Goal: Task Accomplishment & Management: Use online tool/utility

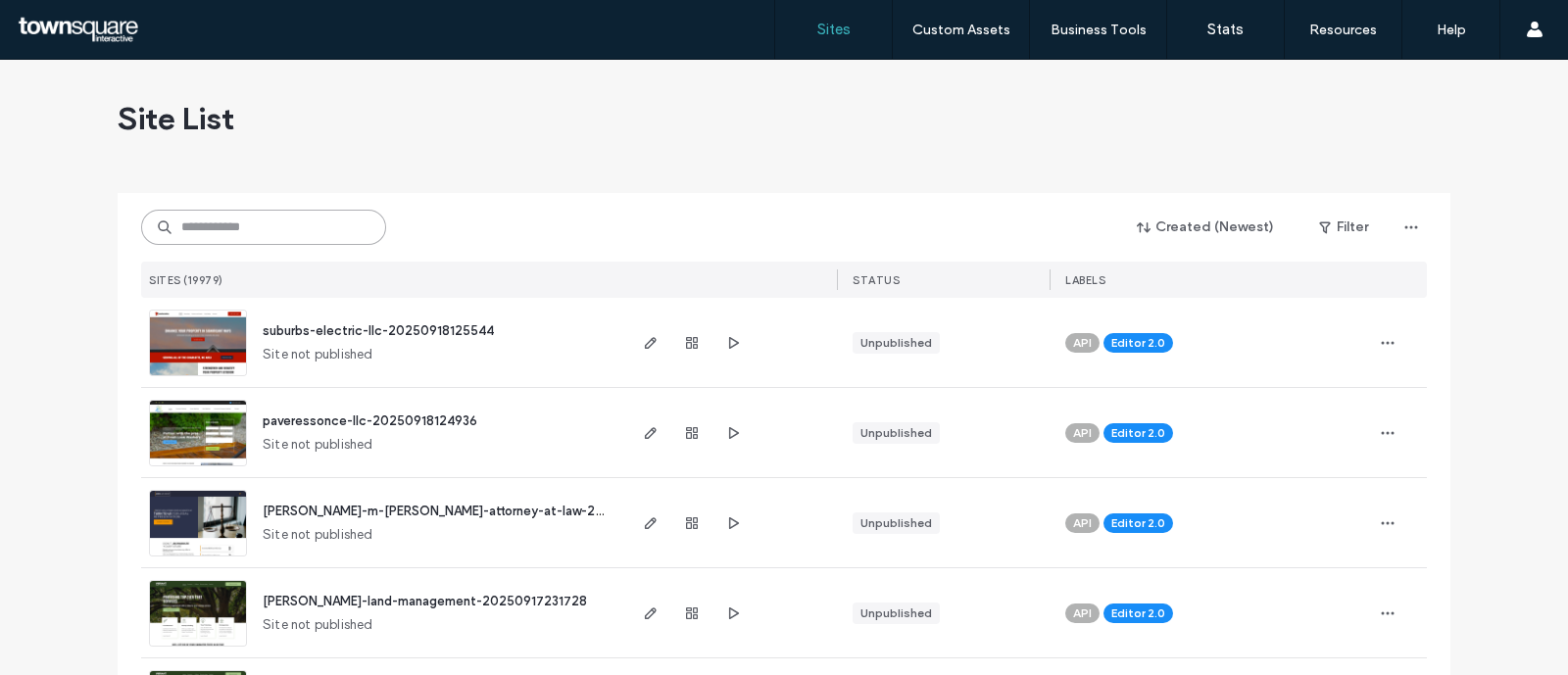
click at [299, 232] on input at bounding box center [263, 227] width 245 height 36
paste input "**********"
type input "**********"
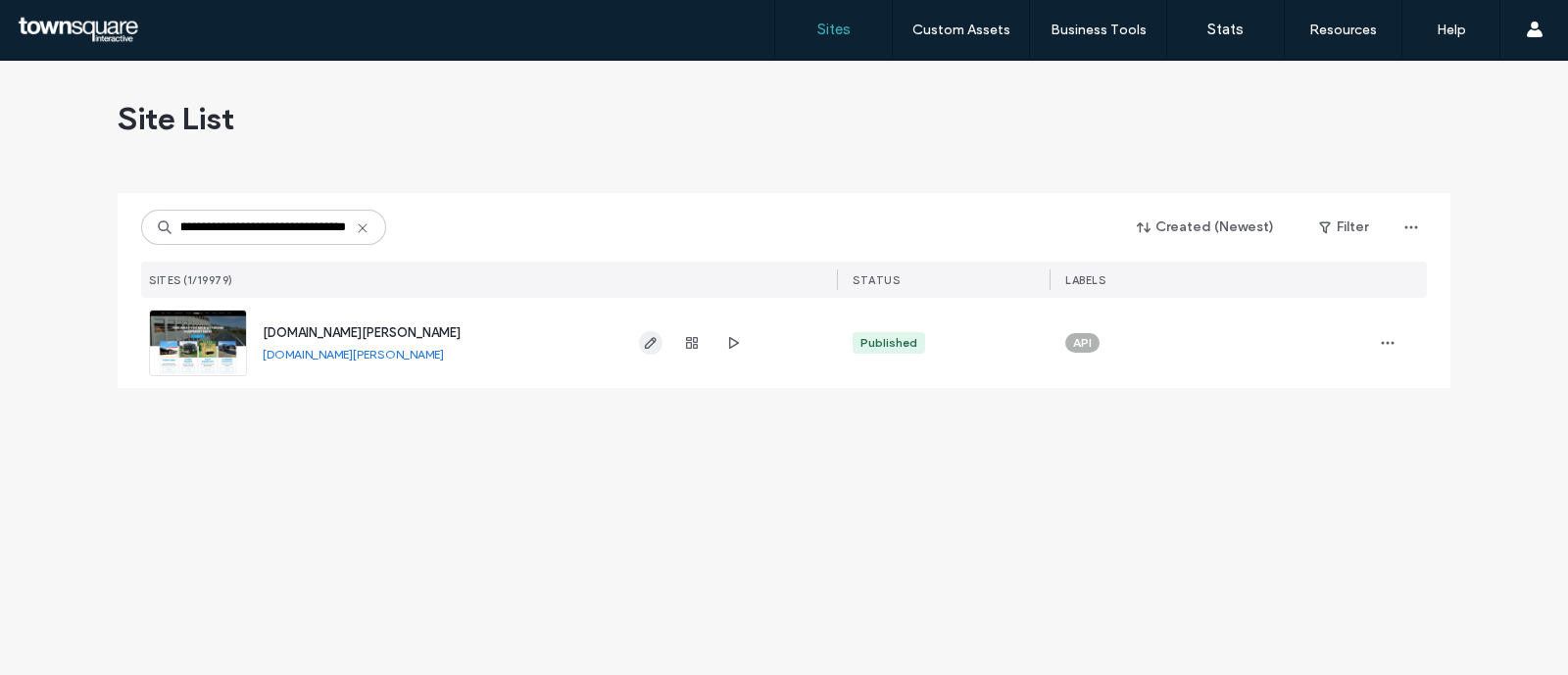
scroll to position [0, 0]
click at [649, 340] on icon "button" at bounding box center [651, 343] width 16 height 16
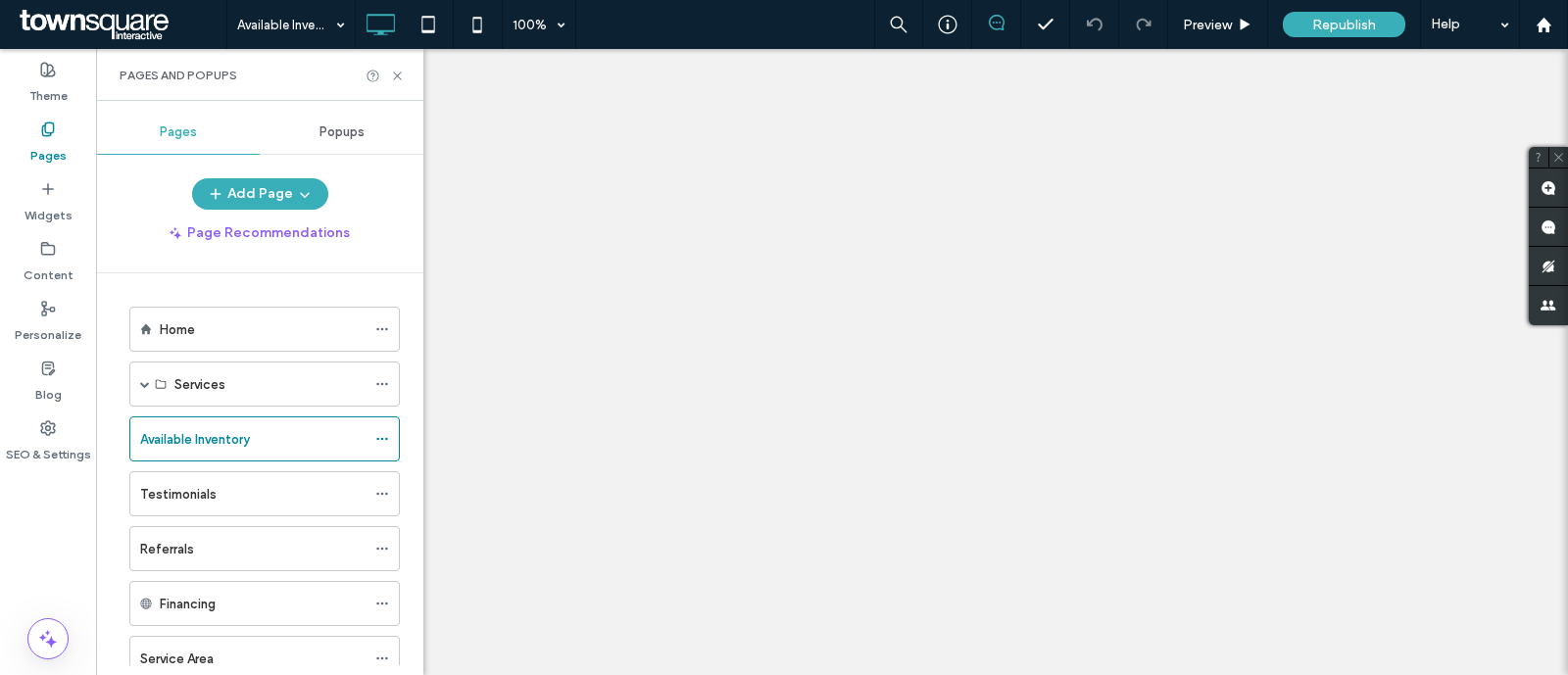
click at [393, 68] on icon at bounding box center [397, 75] width 15 height 15
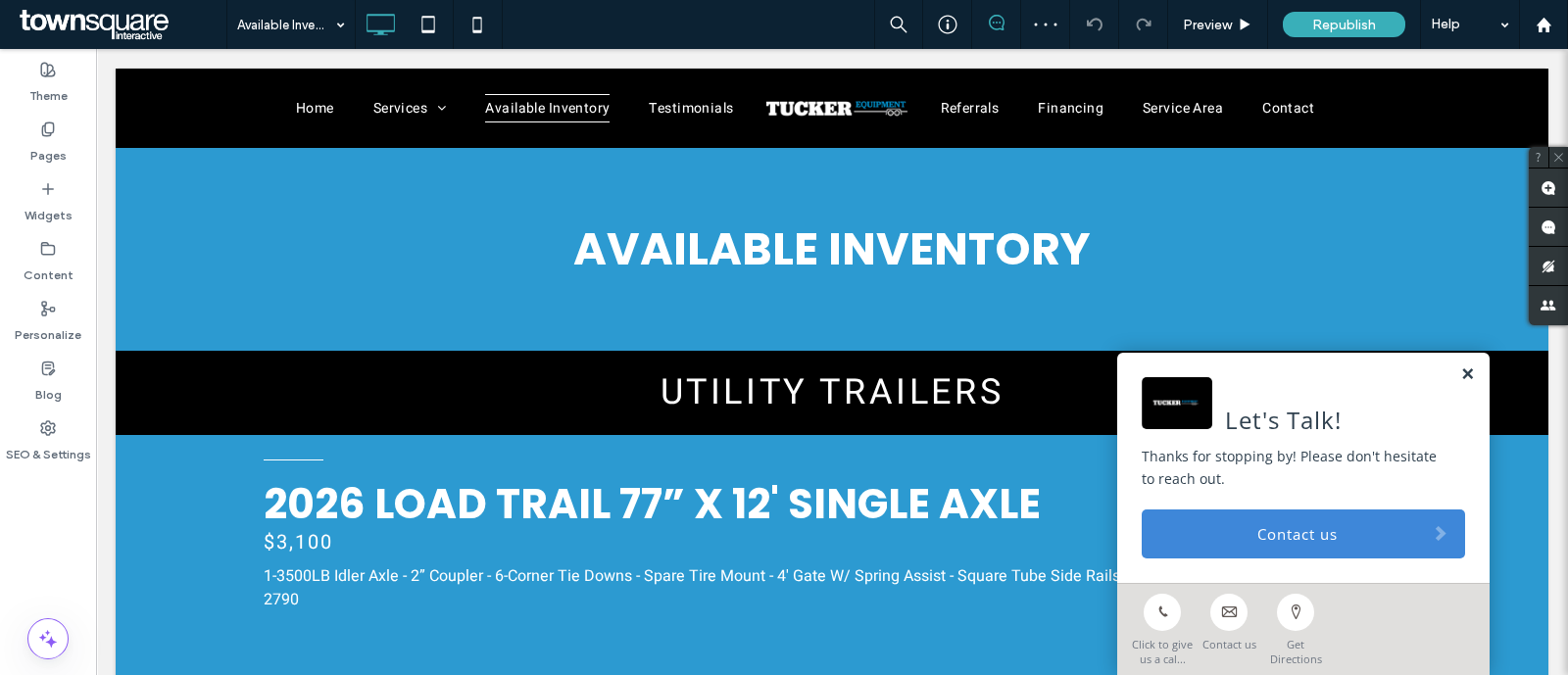
click at [1460, 371] on link at bounding box center [1467, 374] width 15 height 17
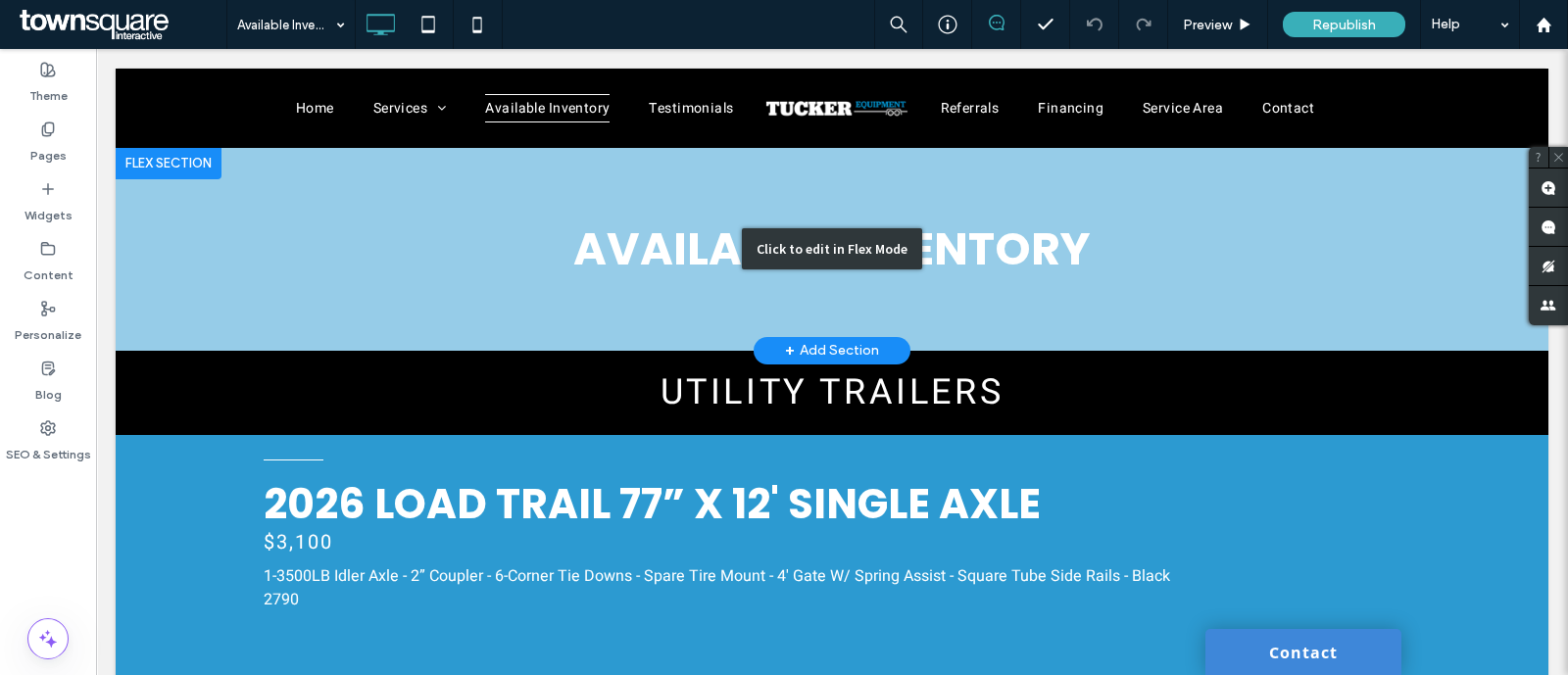
scroll to position [4097, 0]
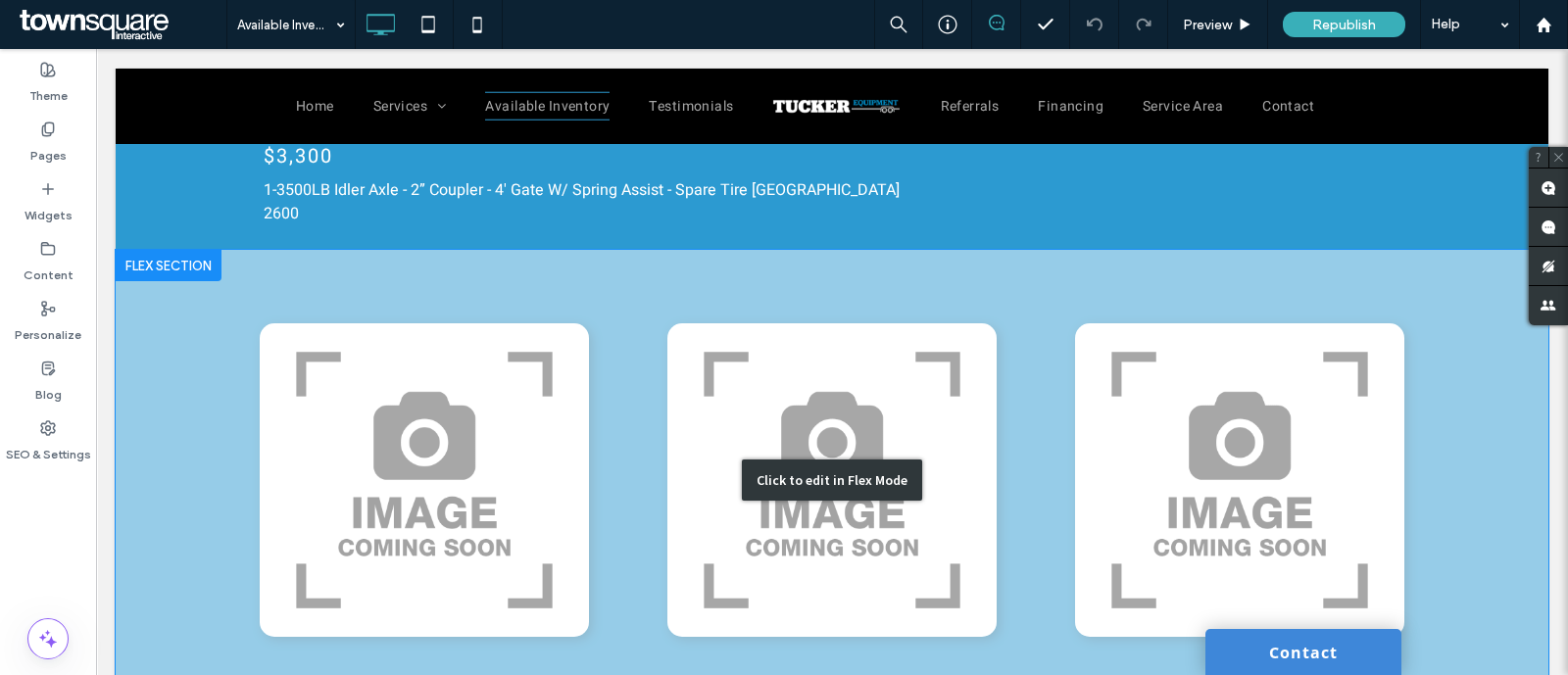
click at [436, 428] on div "Click to edit in Flex Mode" at bounding box center [831, 479] width 1432 height 460
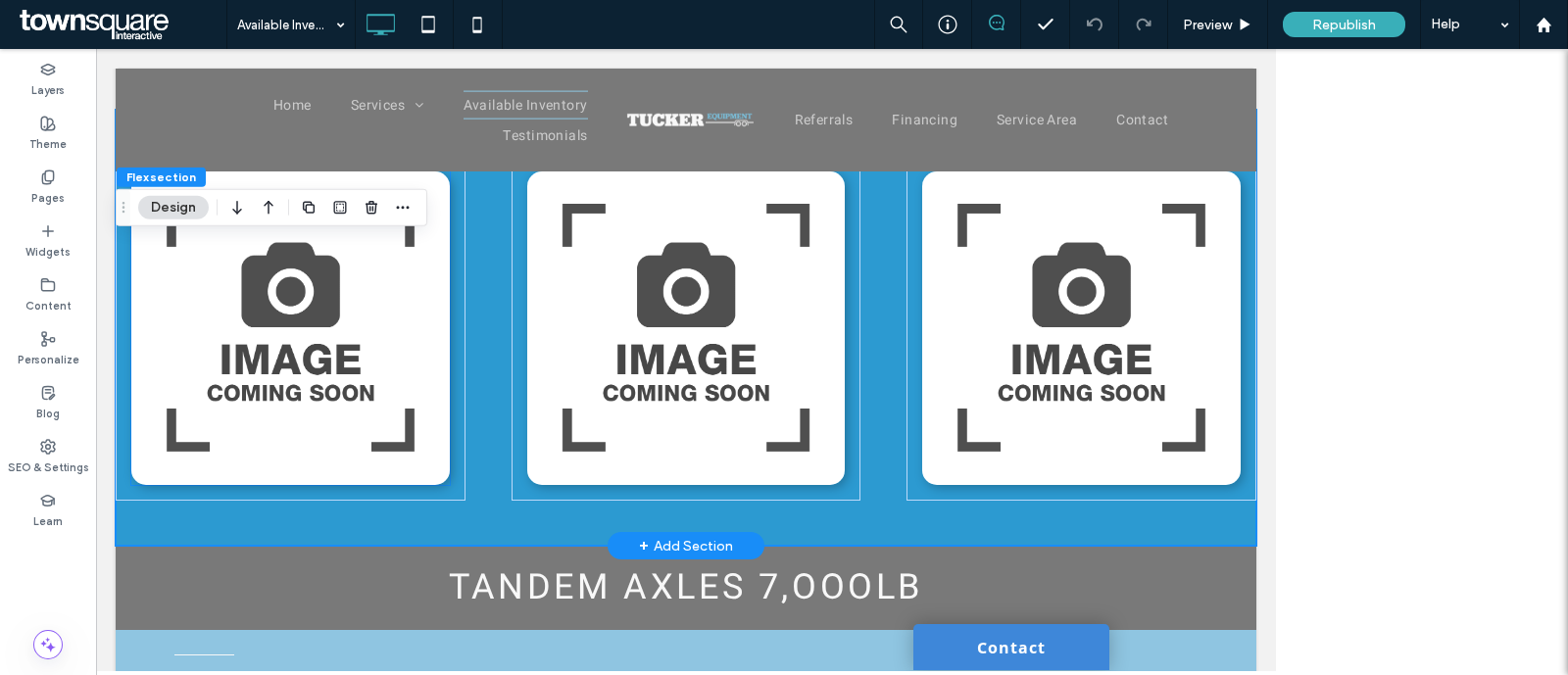
scroll to position [4210, 0]
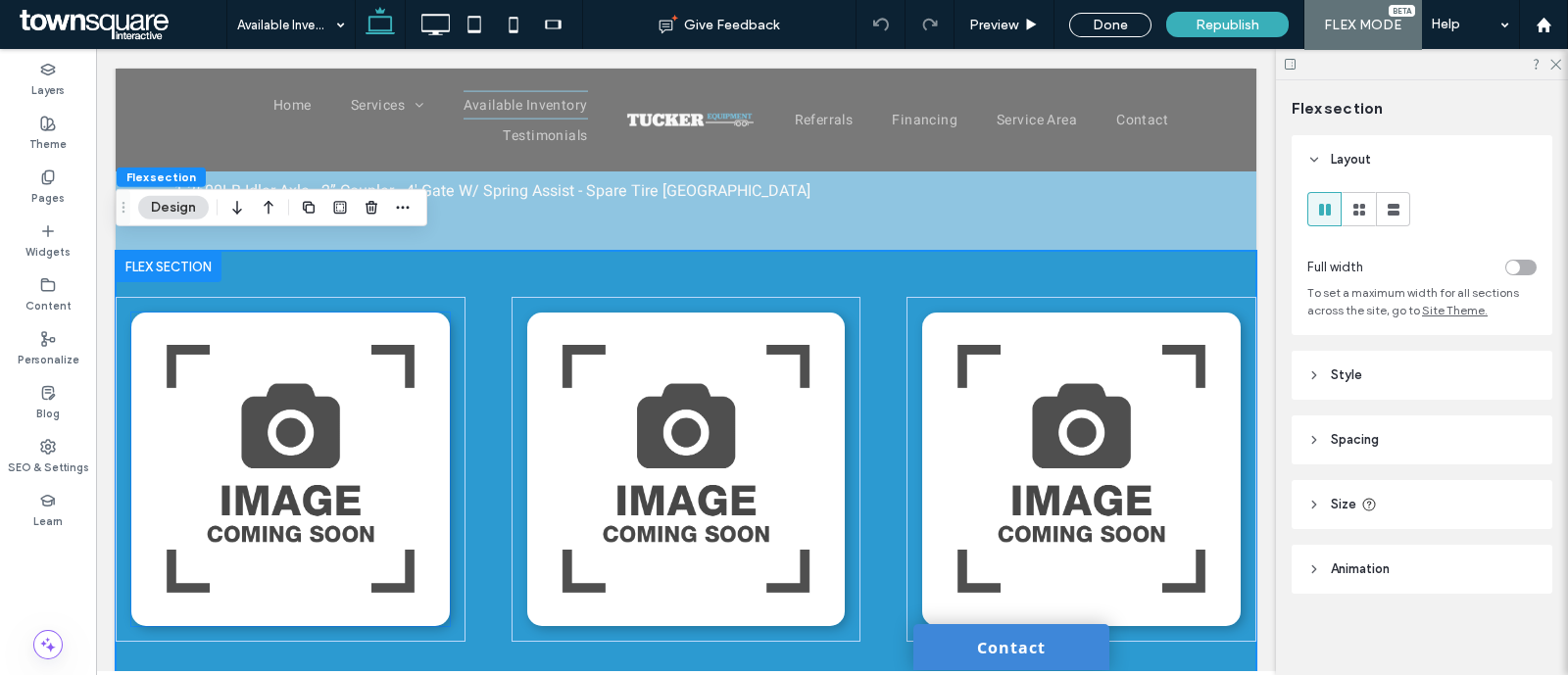
click at [328, 417] on img at bounding box center [290, 470] width 319 height 314
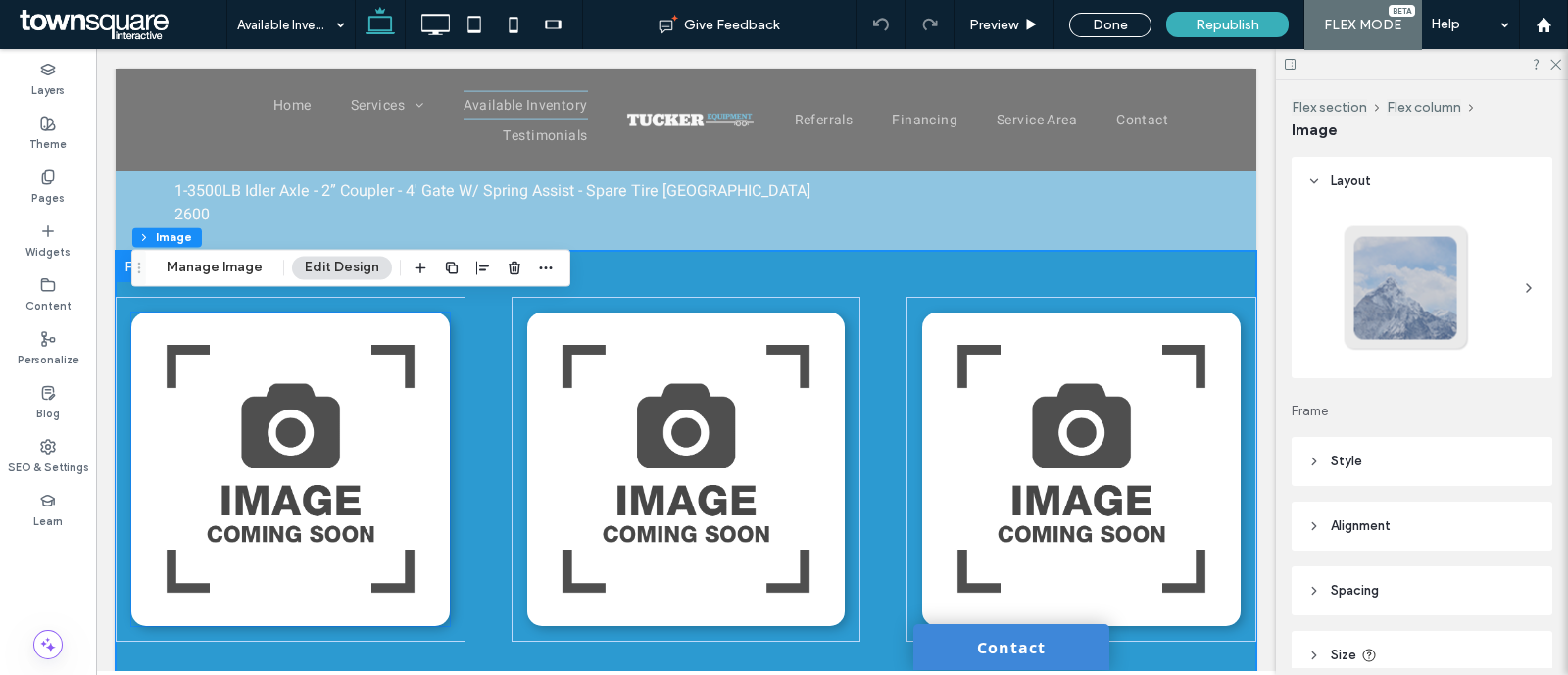
type input "**"
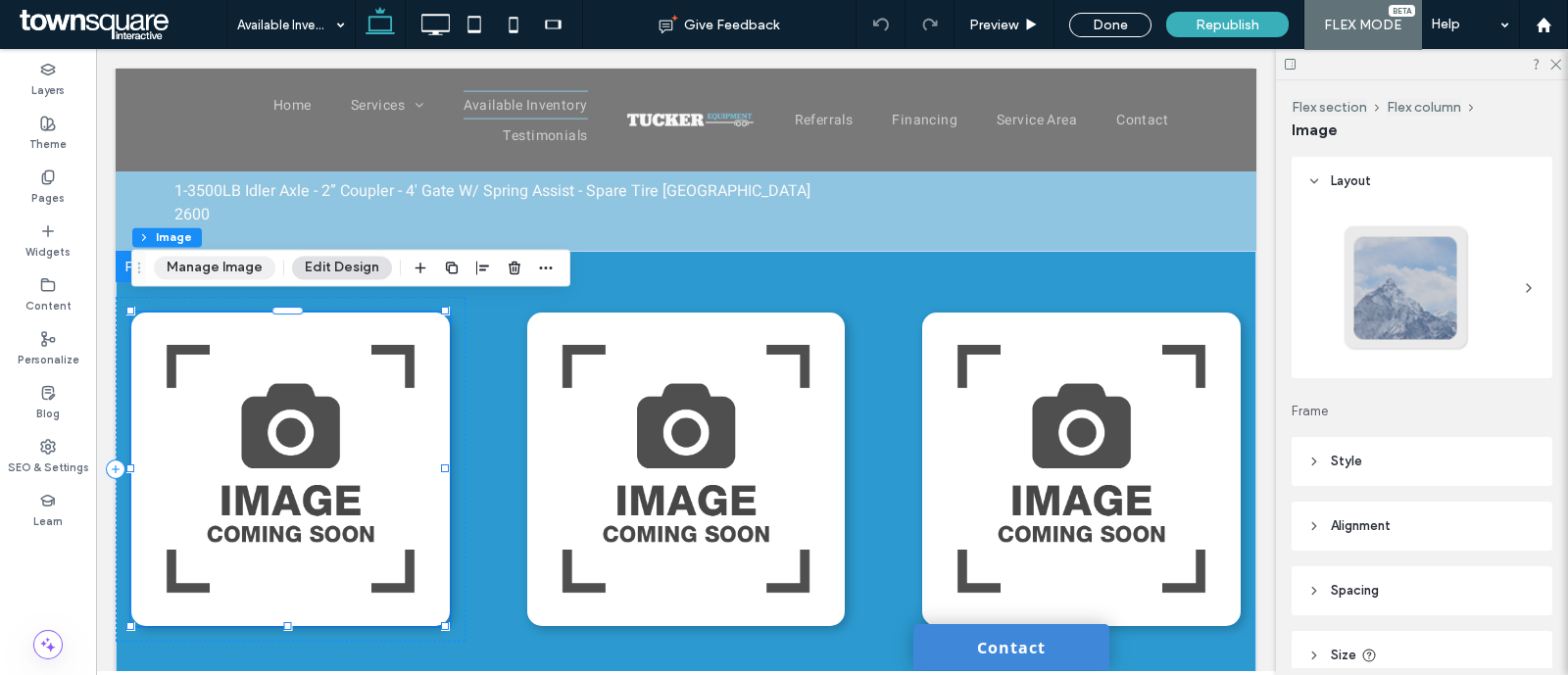
click at [210, 262] on button "Manage Image" at bounding box center [214, 268] width 121 height 24
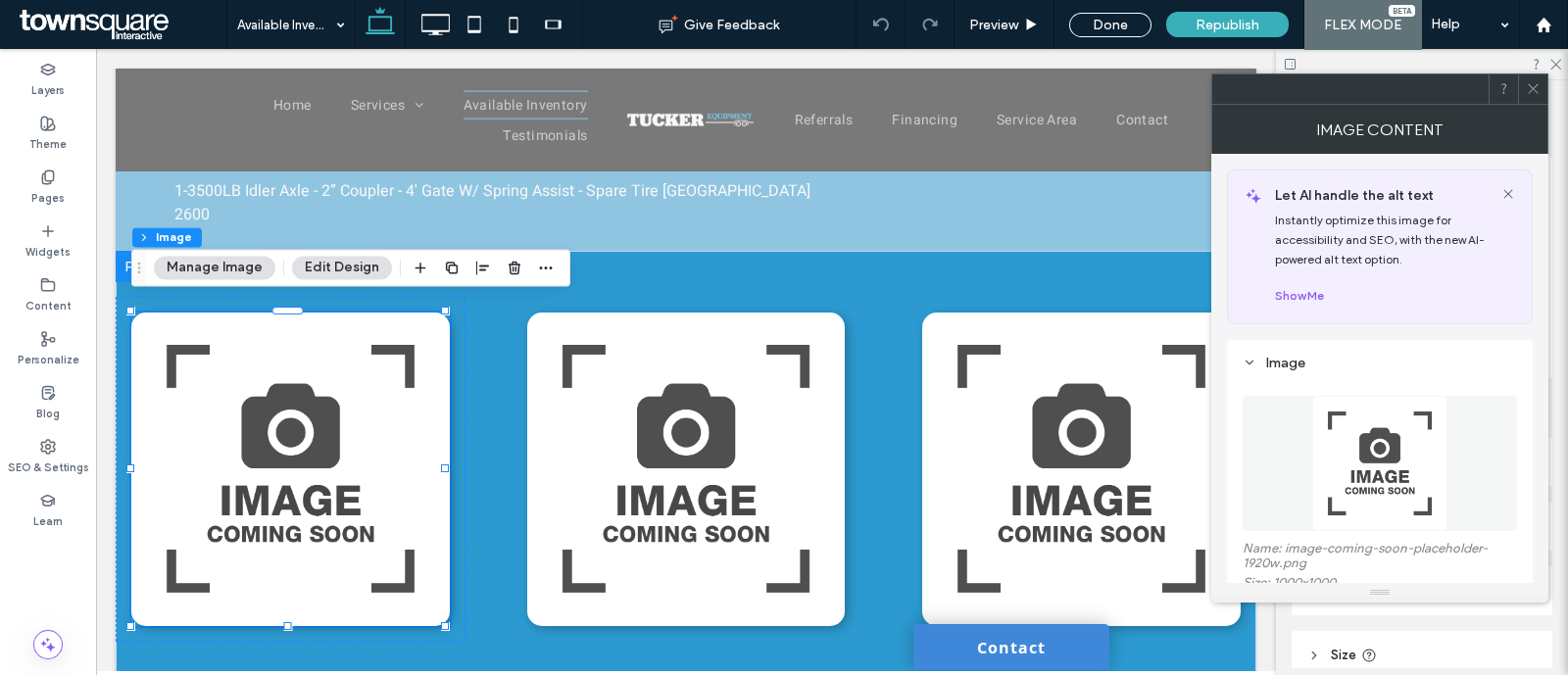
scroll to position [149, 0]
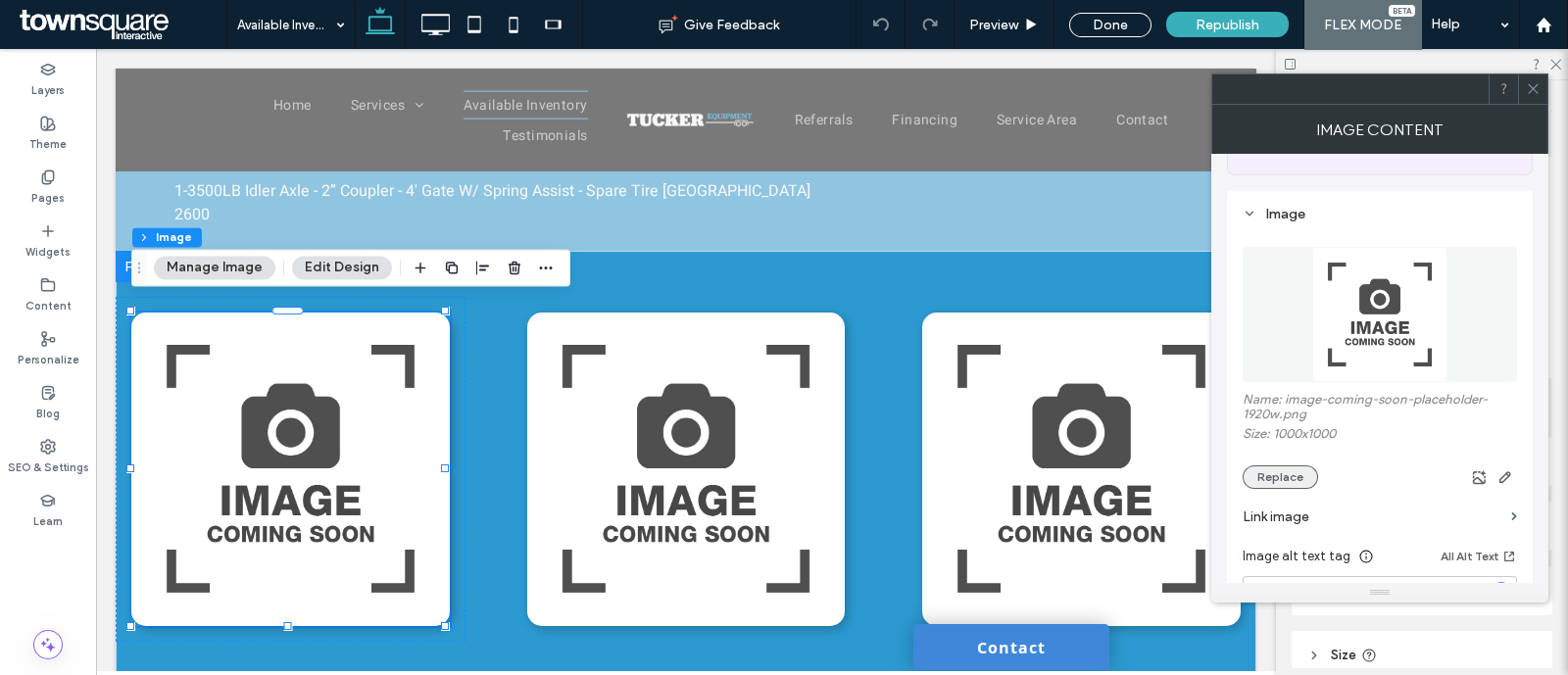
click at [1258, 479] on button "Replace" at bounding box center [1280, 477] width 75 height 24
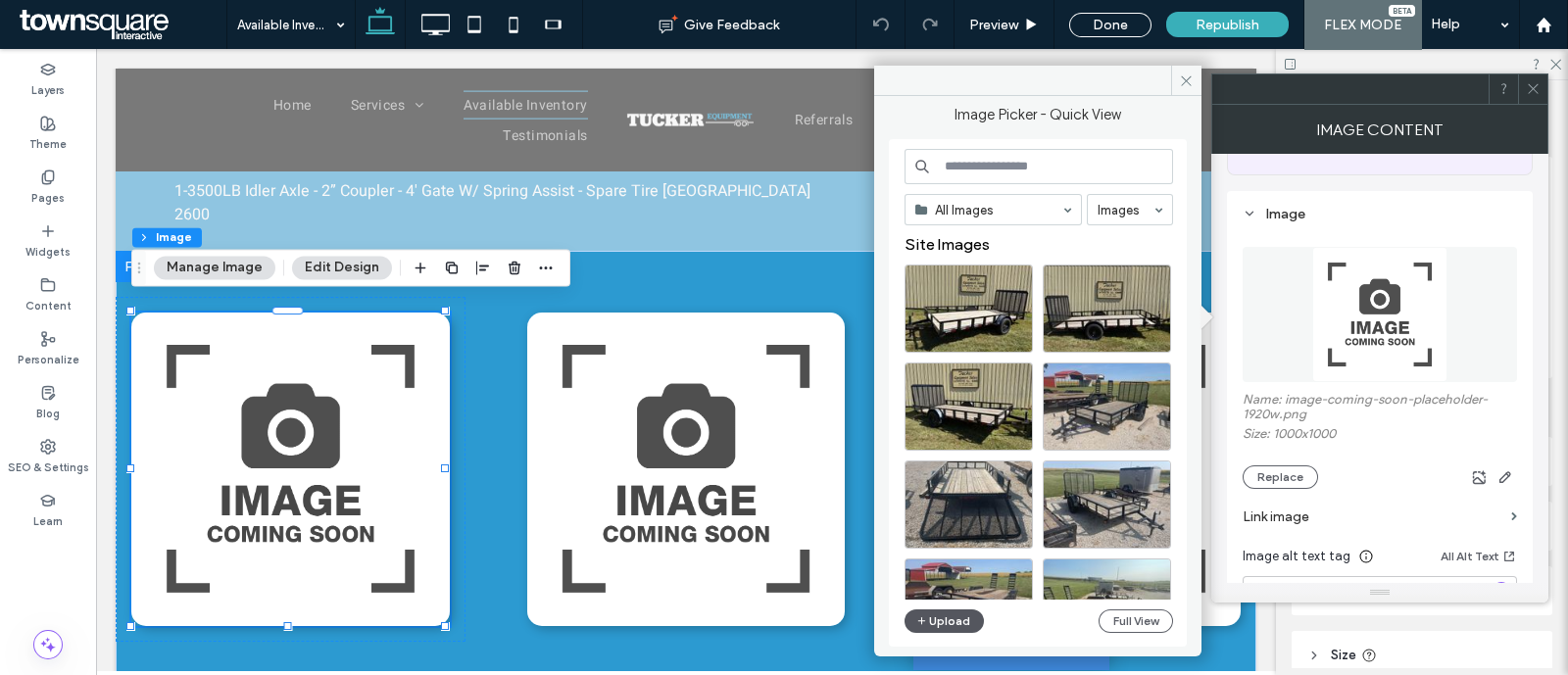
click at [930, 619] on button "Upload" at bounding box center [944, 621] width 80 height 24
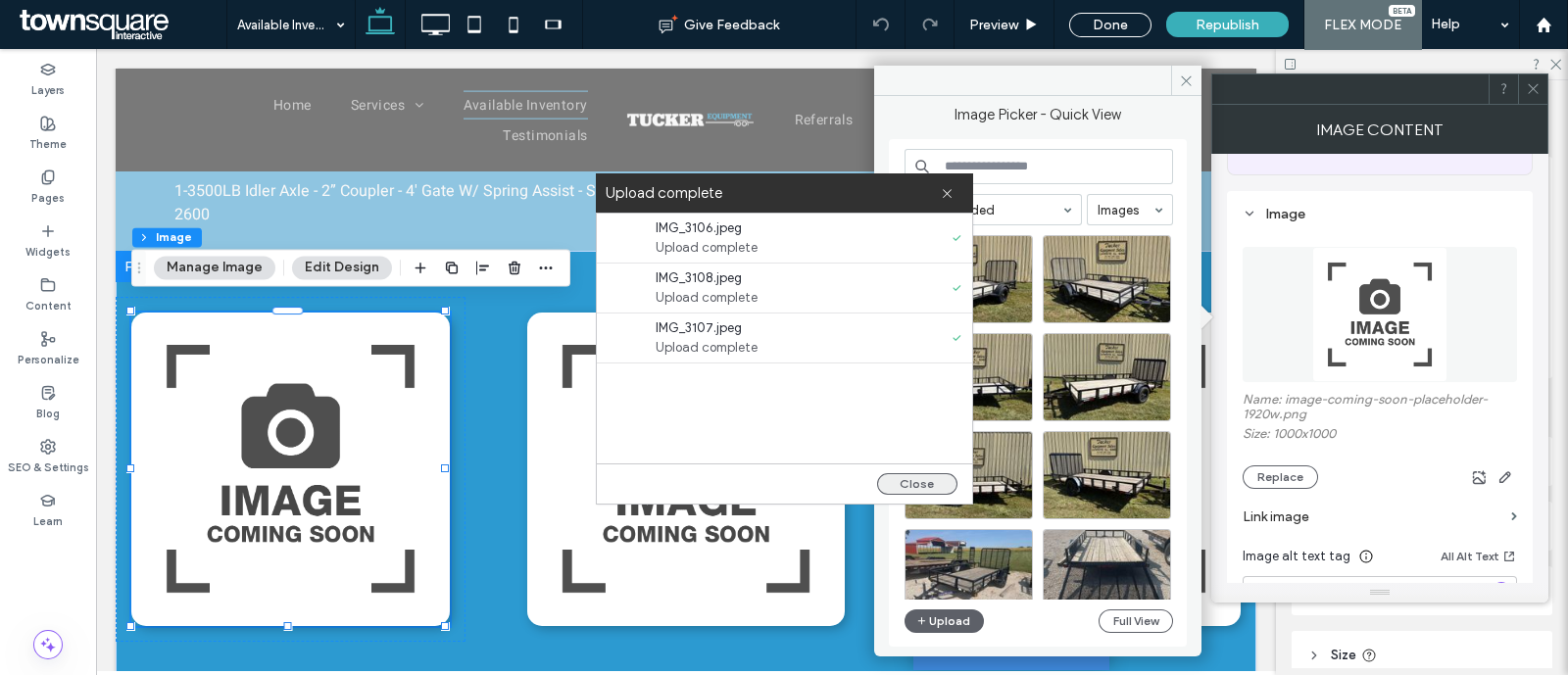
click at [925, 473] on button "Close" at bounding box center [917, 484] width 80 height 22
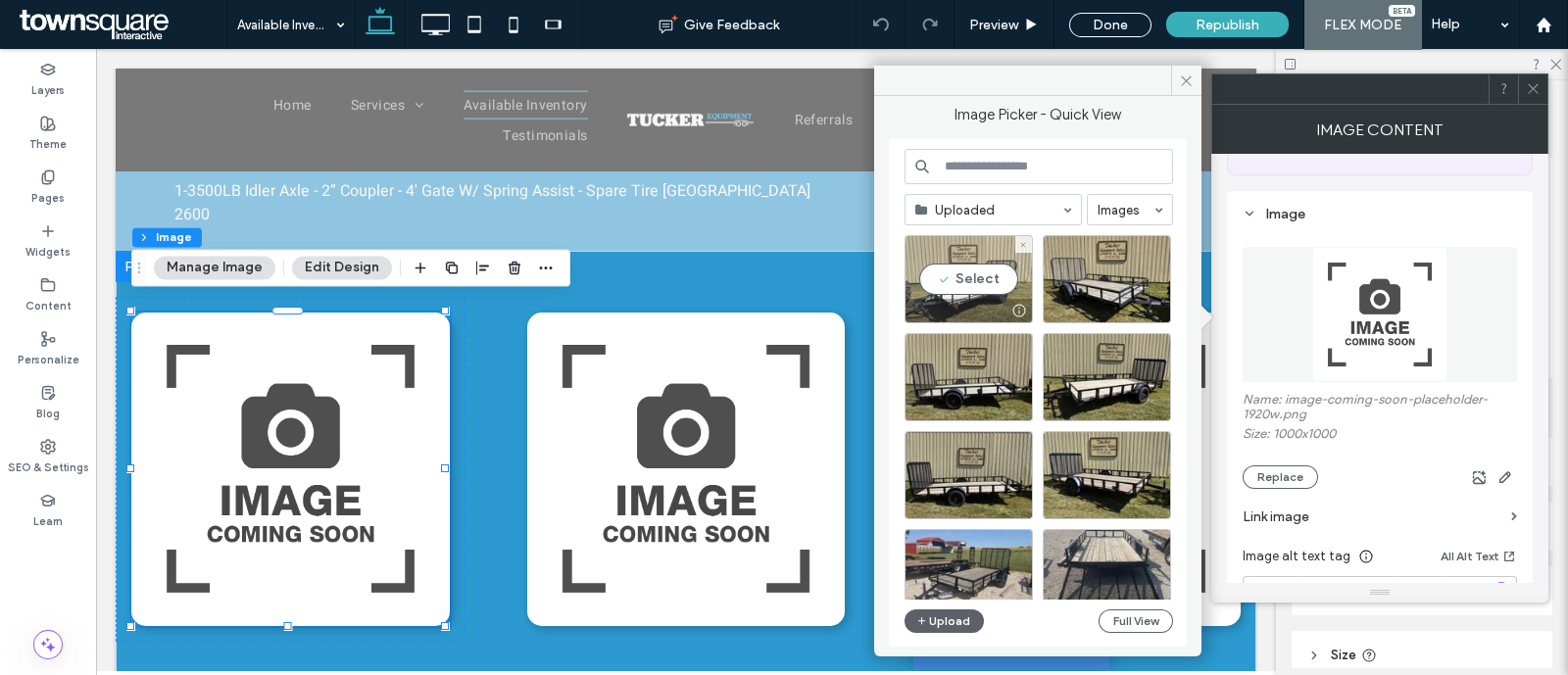
click at [957, 281] on div "Select" at bounding box center [968, 279] width 128 height 88
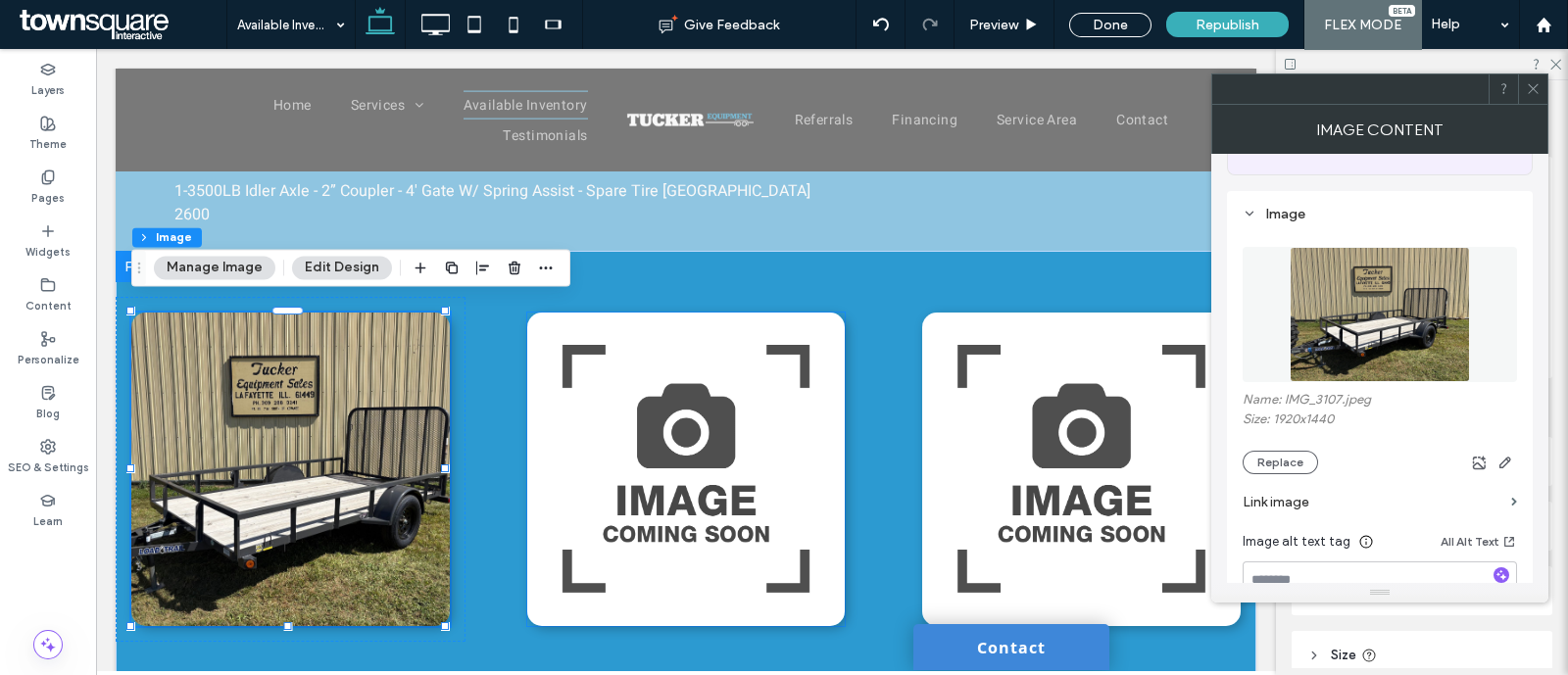
click at [645, 447] on img at bounding box center [686, 470] width 319 height 314
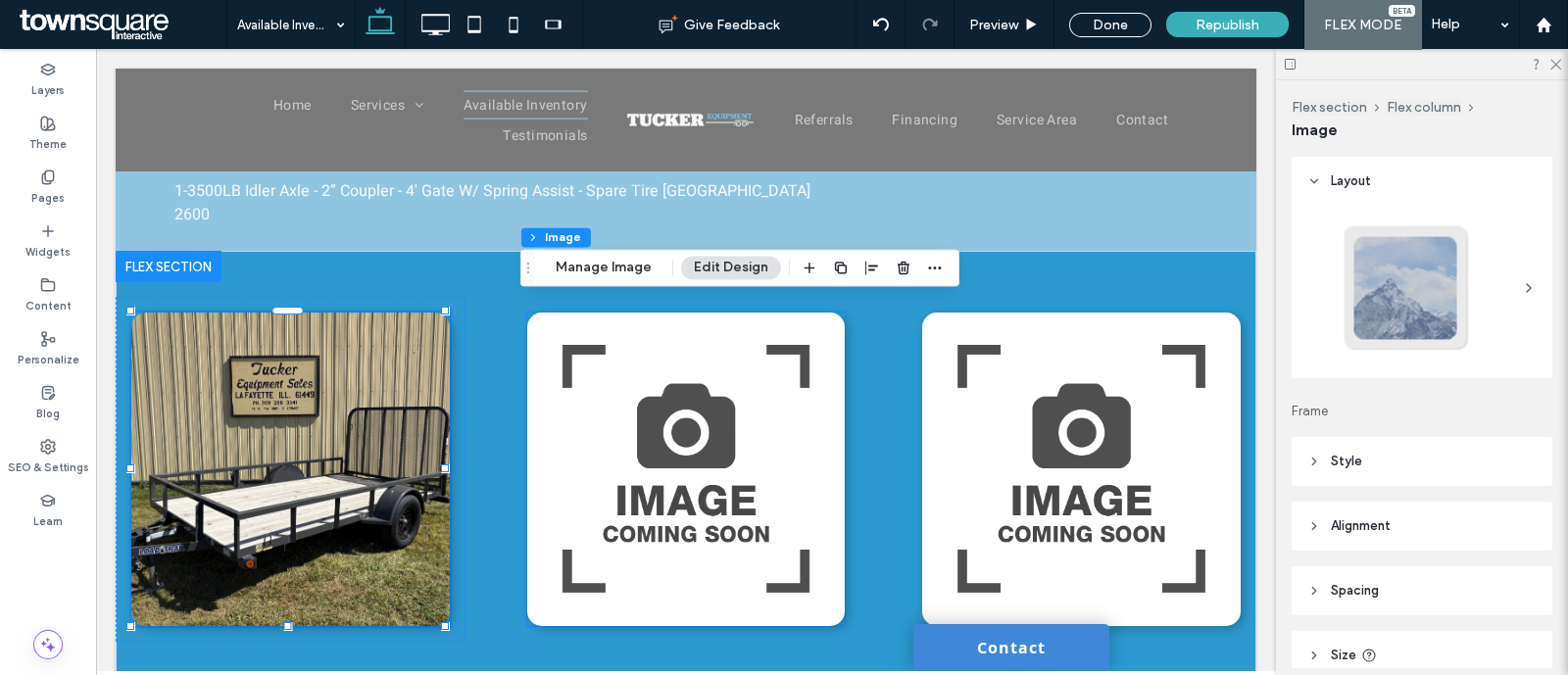
type input "**"
click at [618, 275] on button "Manage Image" at bounding box center [603, 268] width 121 height 24
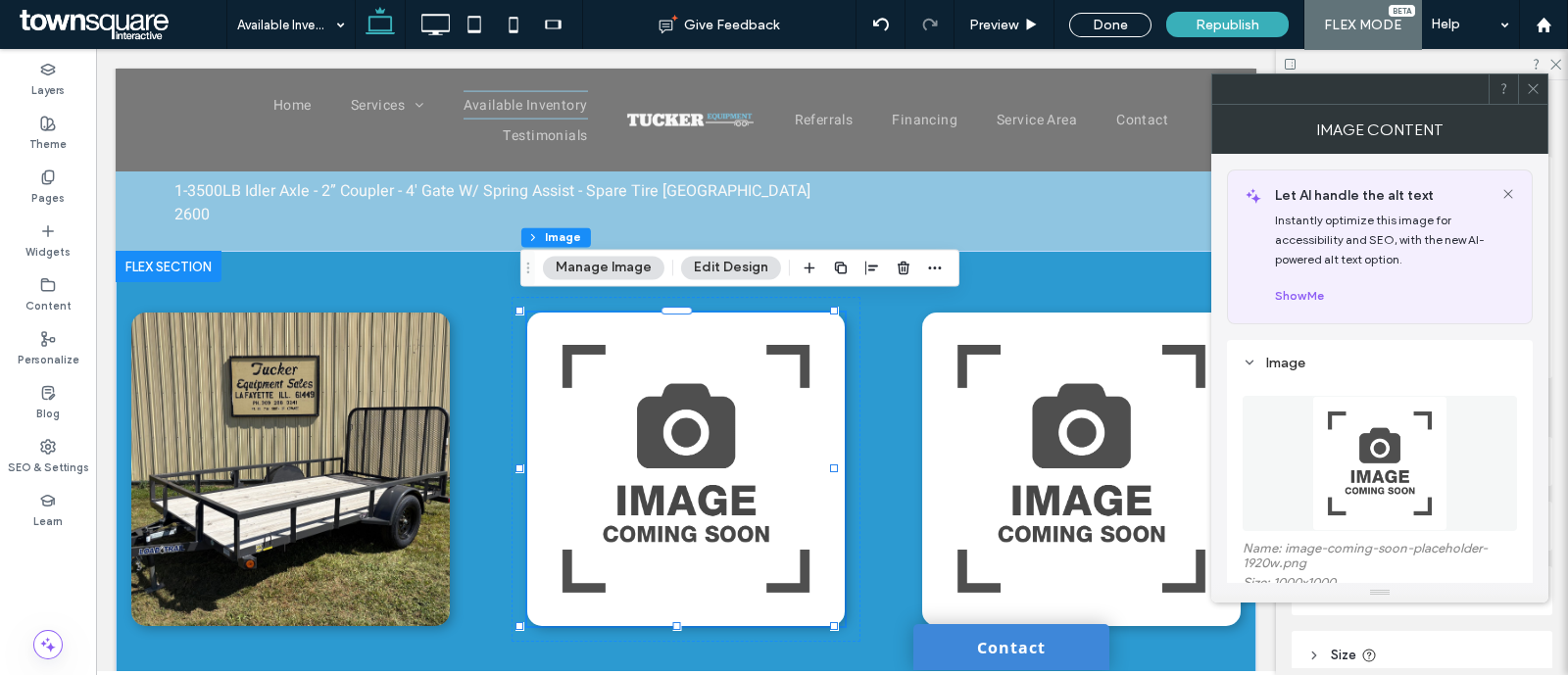
scroll to position [166, 0]
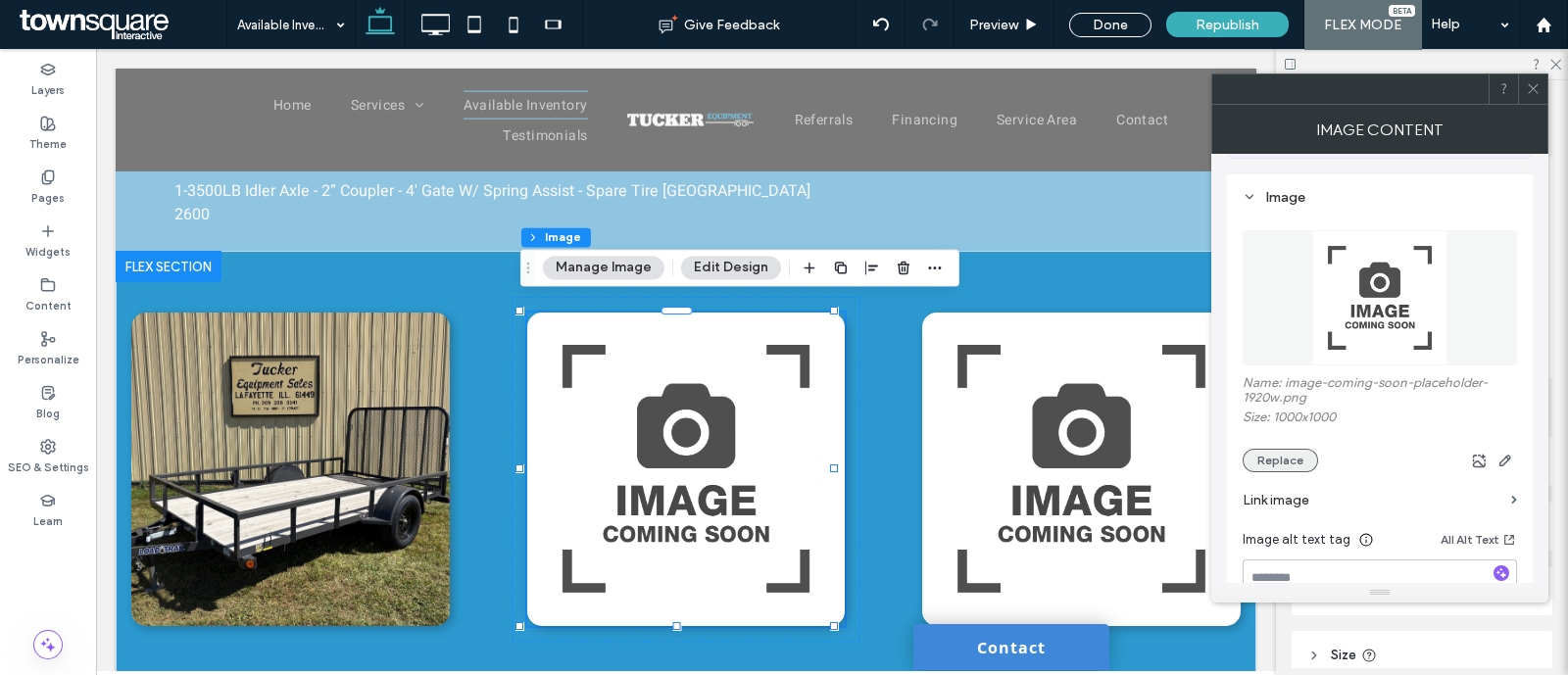
click at [1282, 455] on button "Replace" at bounding box center [1280, 461] width 75 height 24
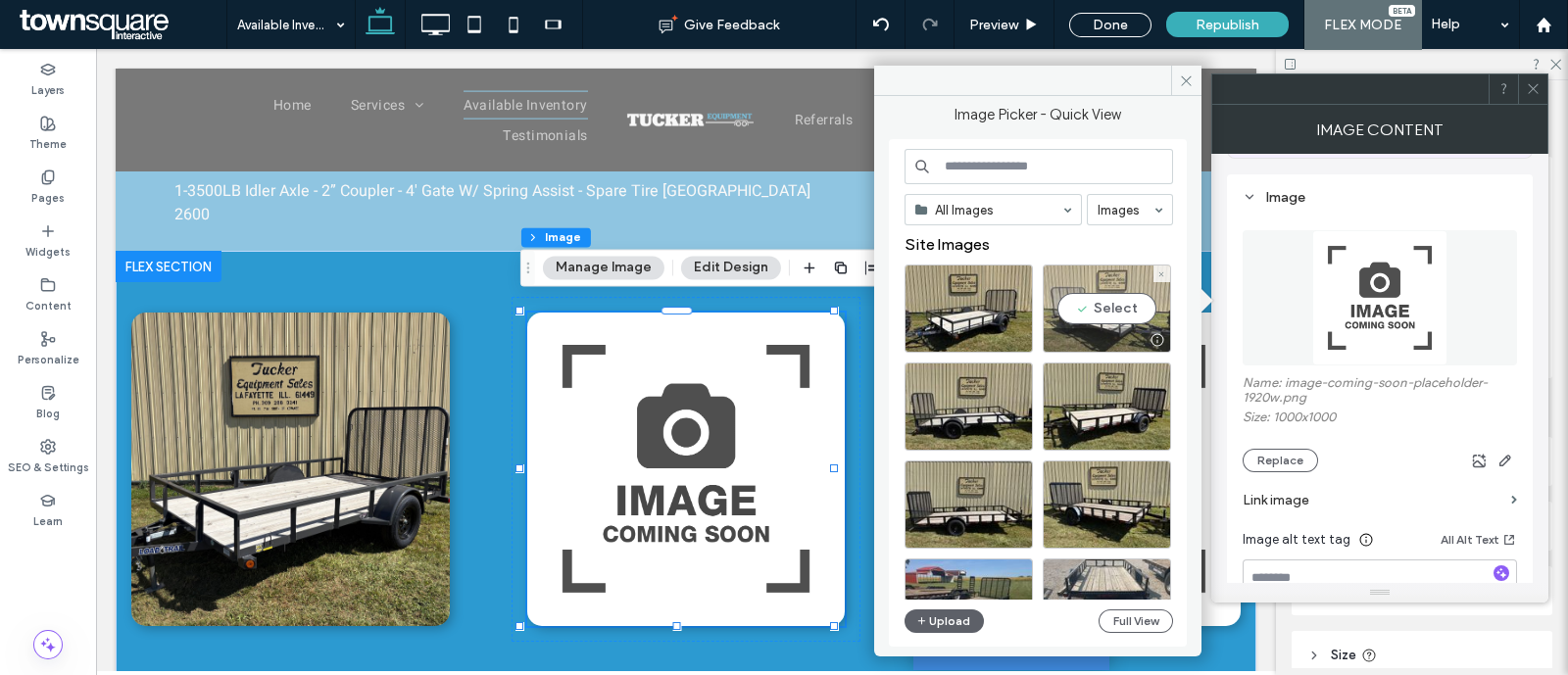
click at [1114, 300] on div "Select" at bounding box center [1106, 309] width 128 height 88
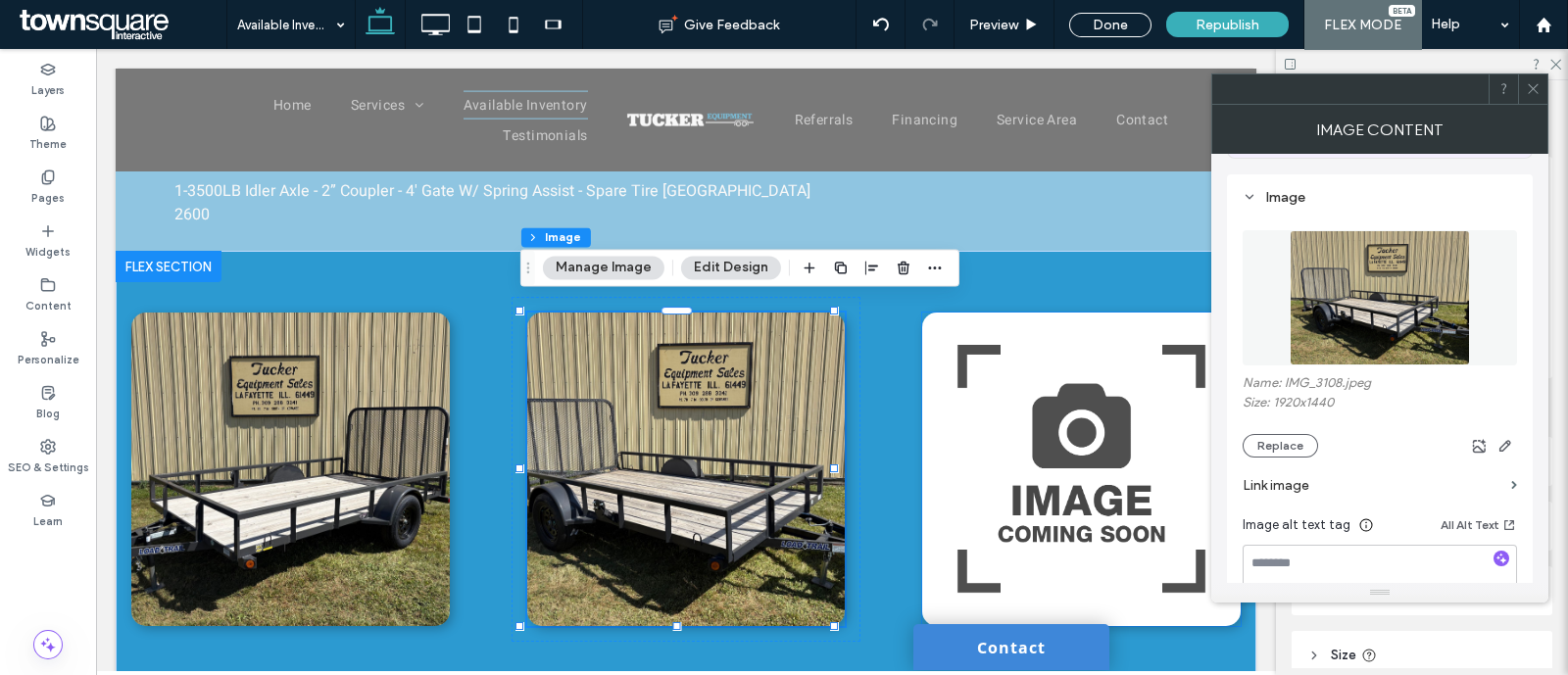
click at [1058, 496] on img at bounding box center [1081, 470] width 319 height 314
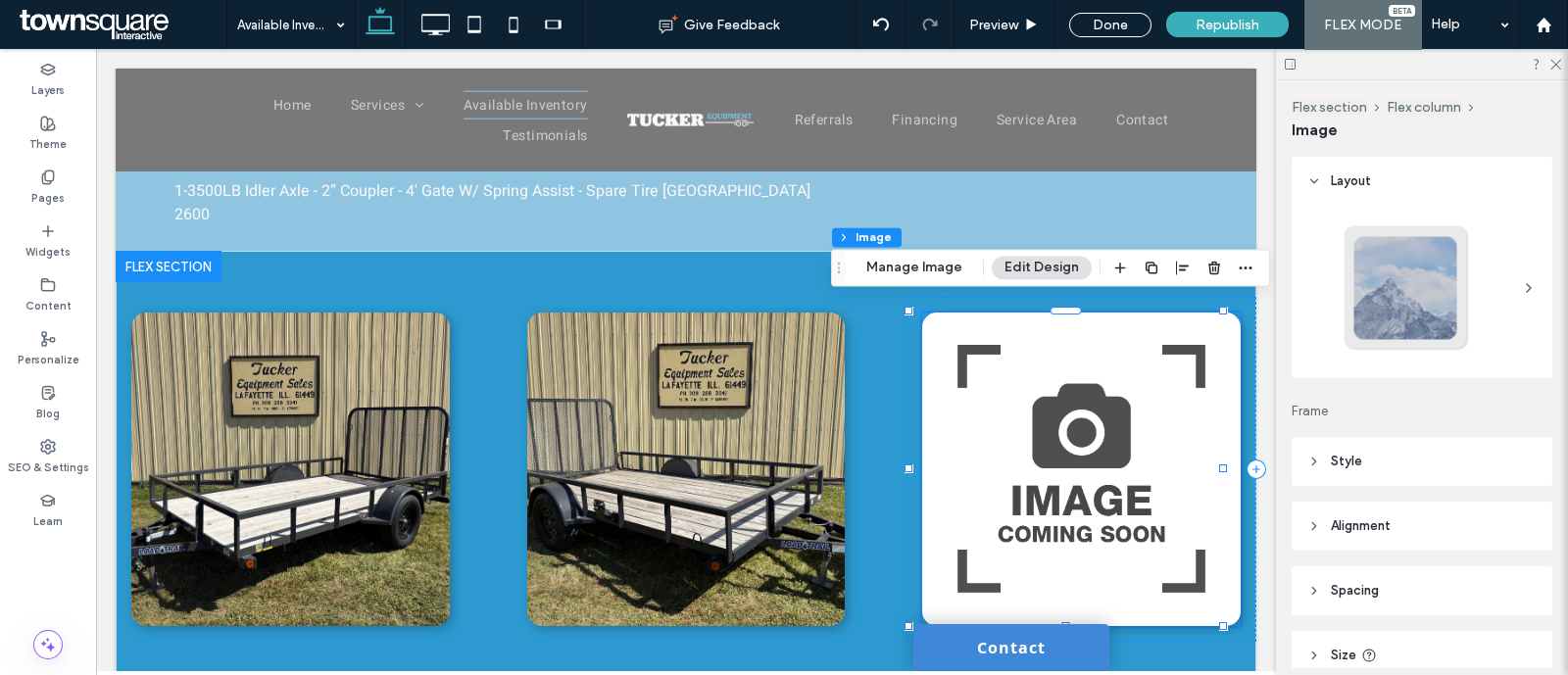
type input "**"
click at [930, 269] on button "Manage Image" at bounding box center [914, 268] width 121 height 24
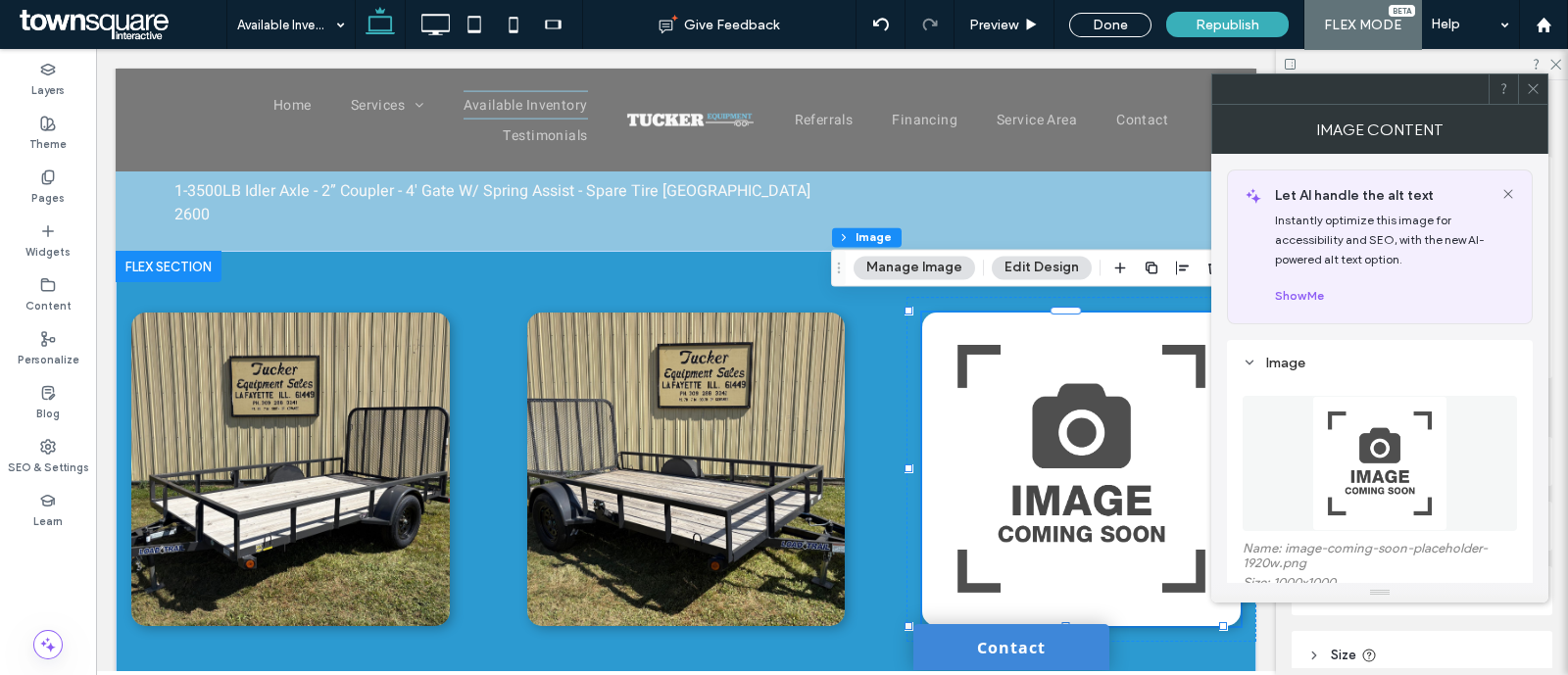
scroll to position [110, 0]
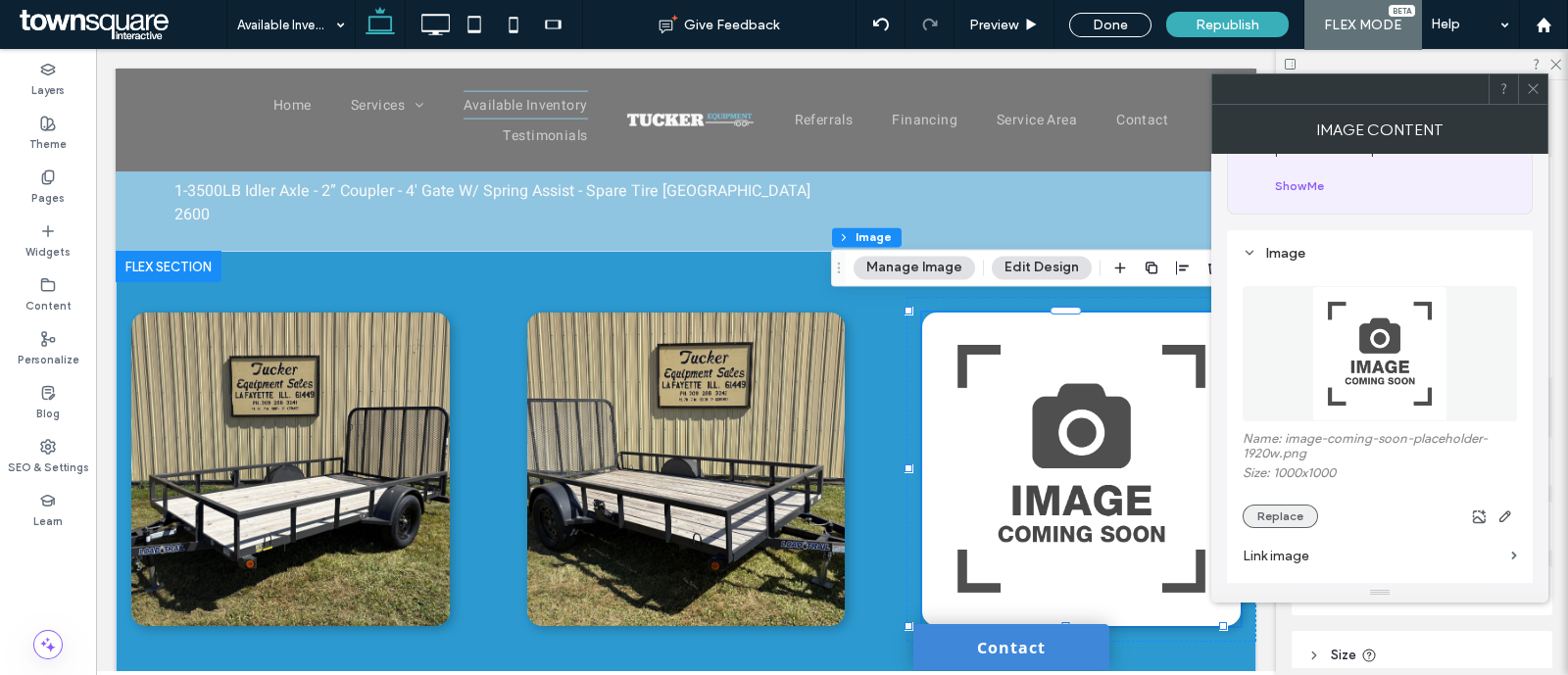
click at [1266, 512] on button "Replace" at bounding box center [1280, 516] width 75 height 24
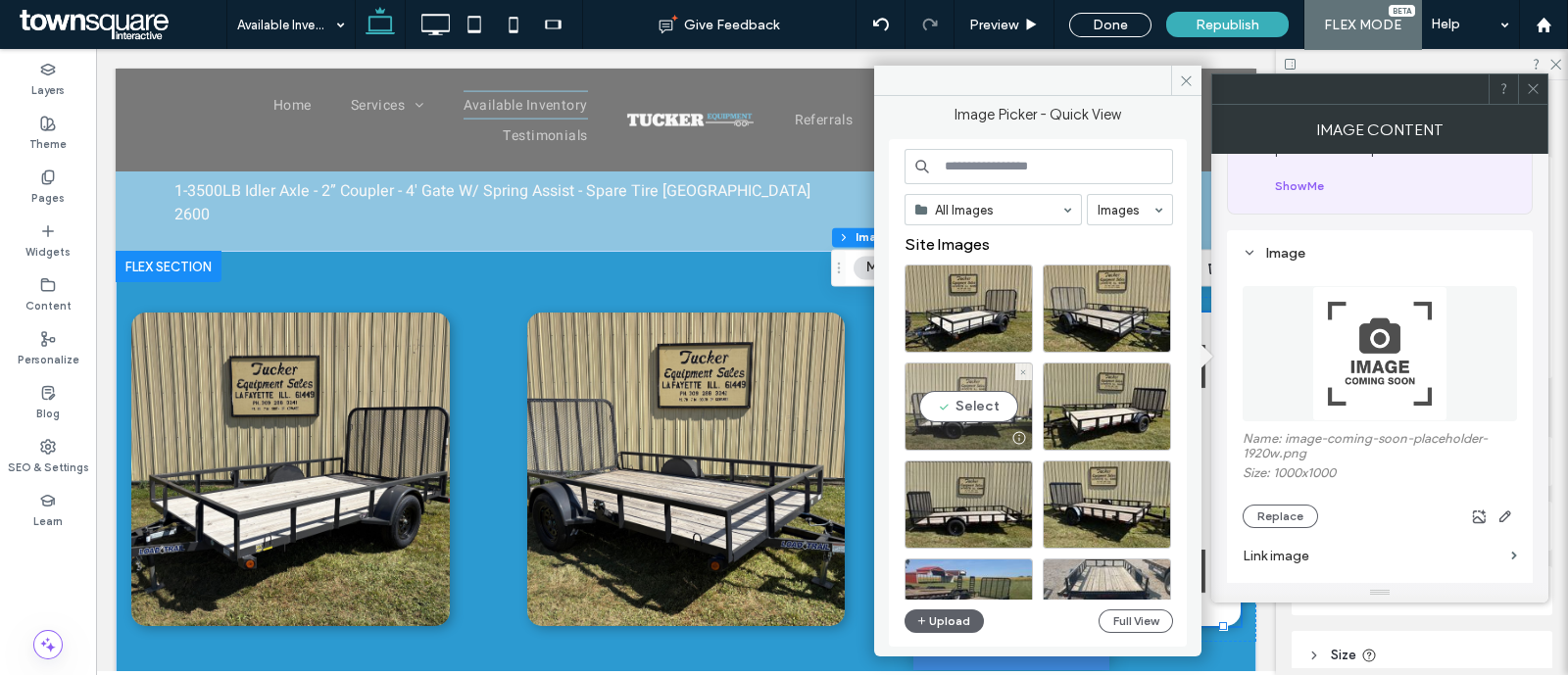
click at [983, 410] on div "Select" at bounding box center [968, 406] width 128 height 88
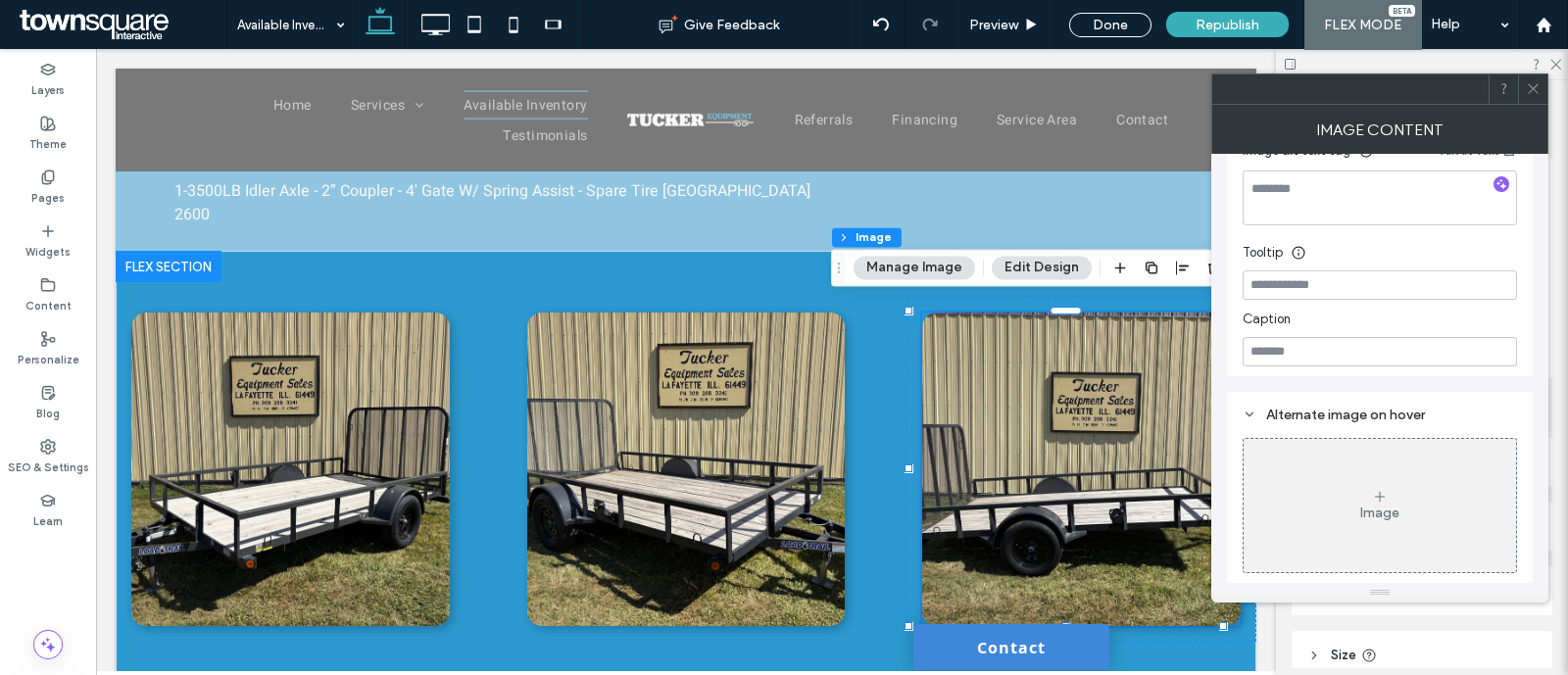
scroll to position [0, 0]
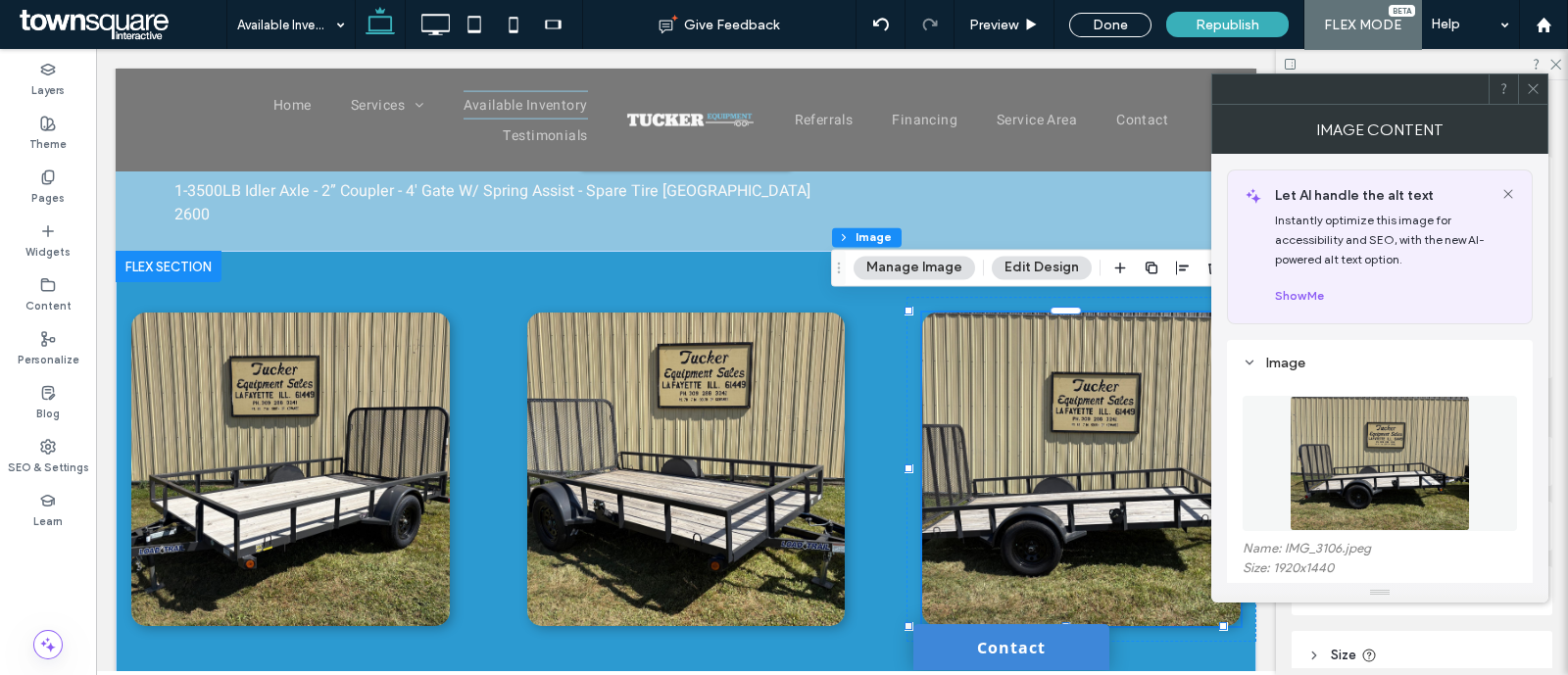
click at [1032, 264] on button "Edit Design" at bounding box center [1041, 268] width 100 height 24
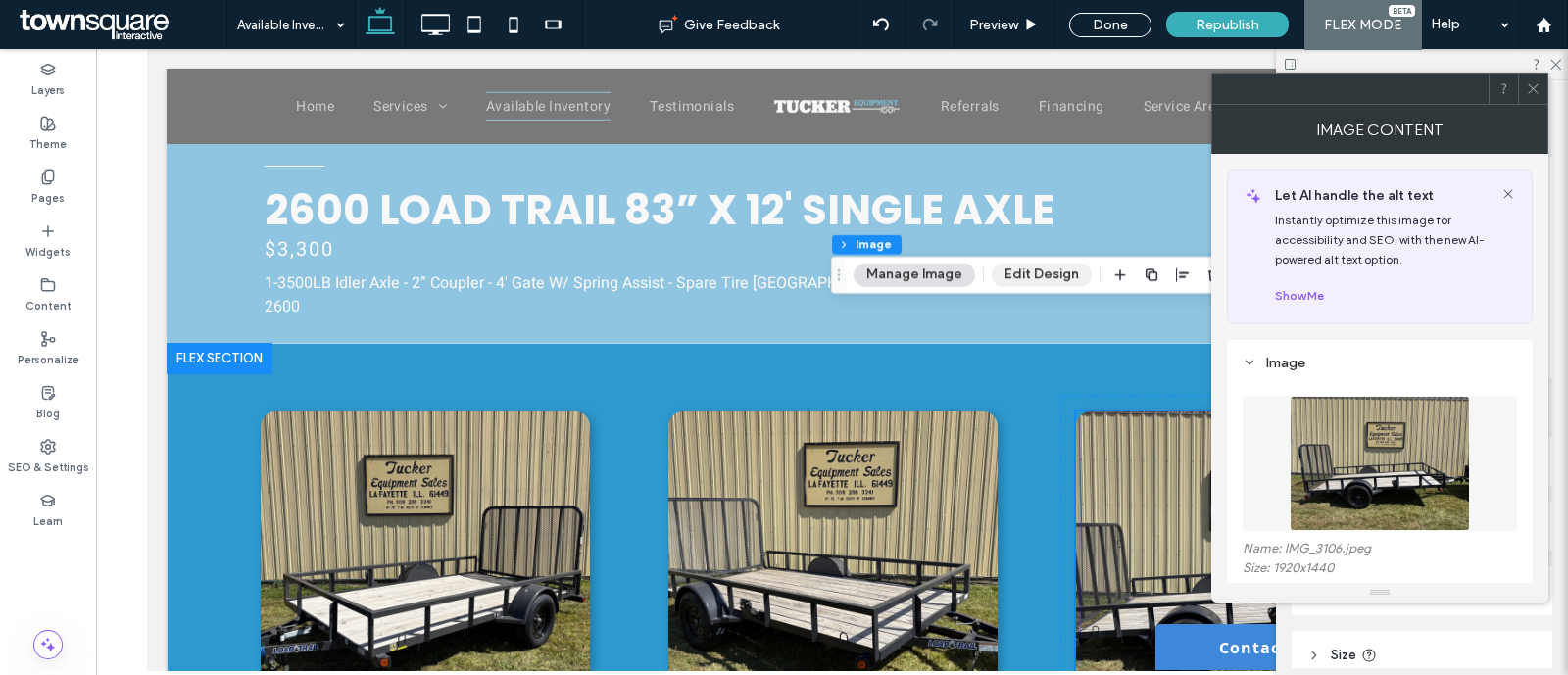
scroll to position [4302, 0]
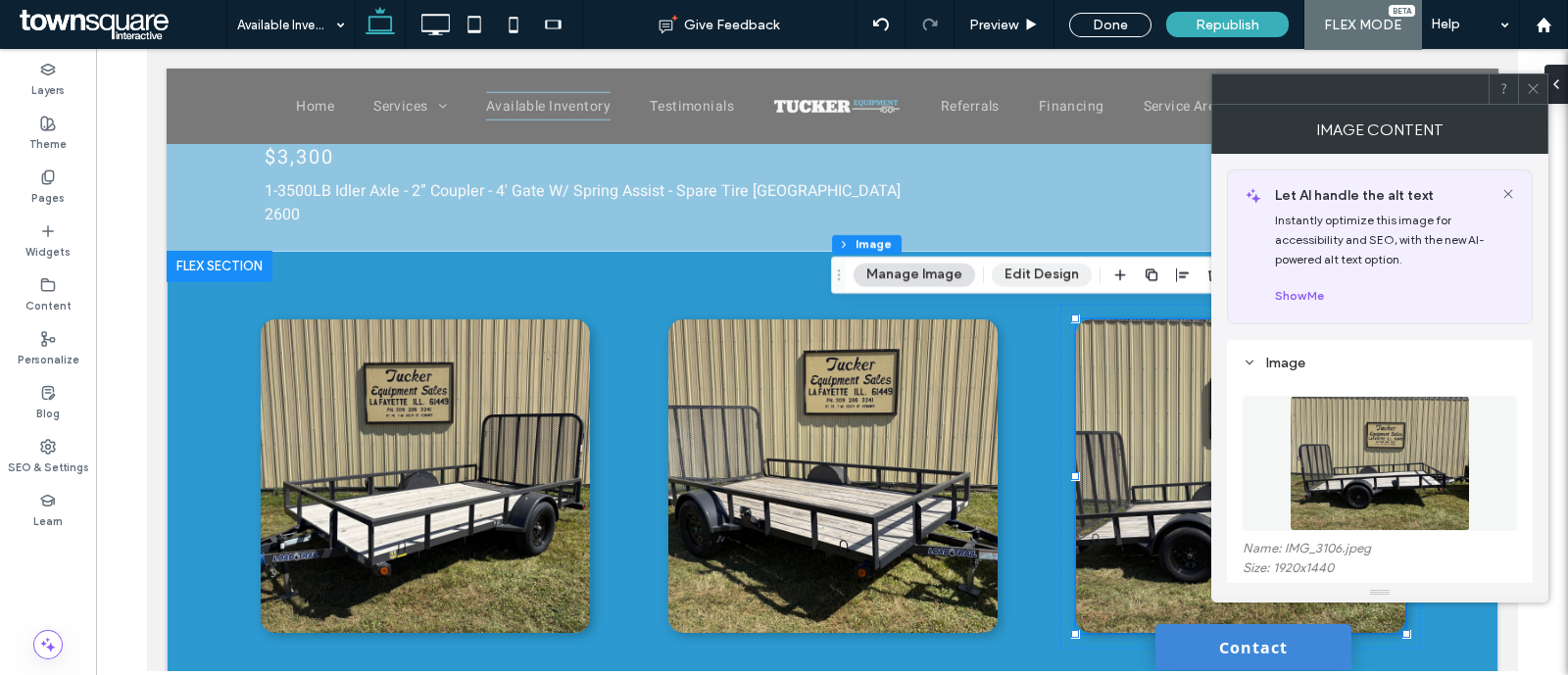
click at [1053, 269] on button "Edit Design" at bounding box center [1041, 276] width 100 height 24
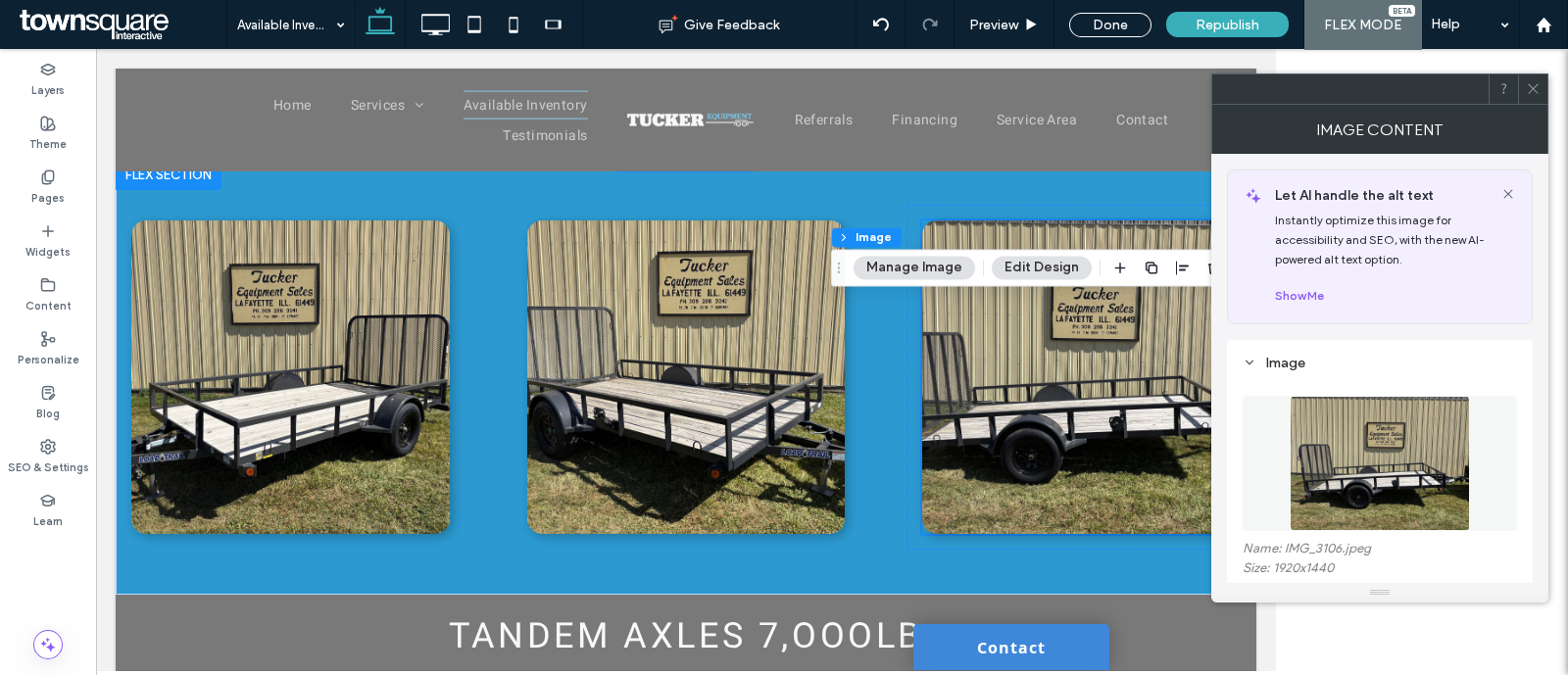
scroll to position [4210, 0]
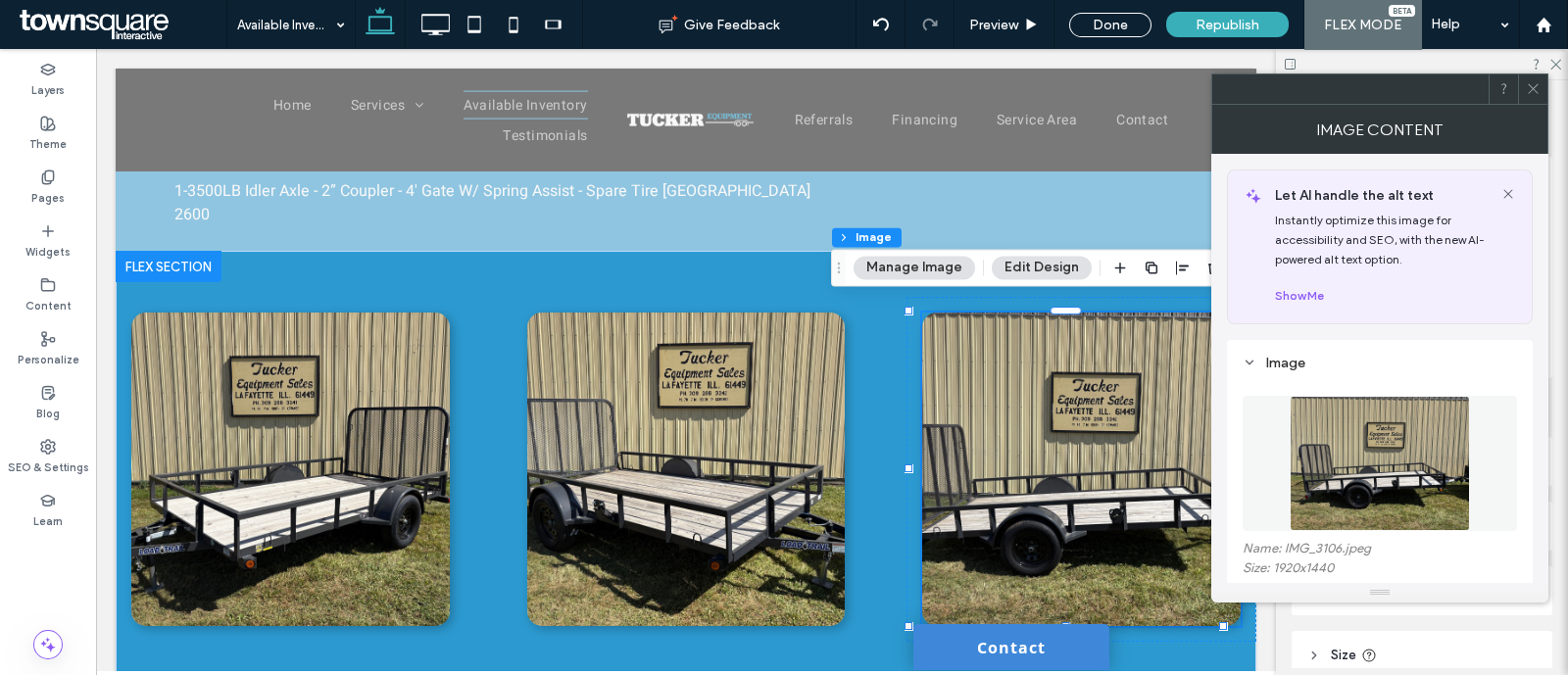
click at [1533, 91] on icon at bounding box center [1532, 88] width 15 height 15
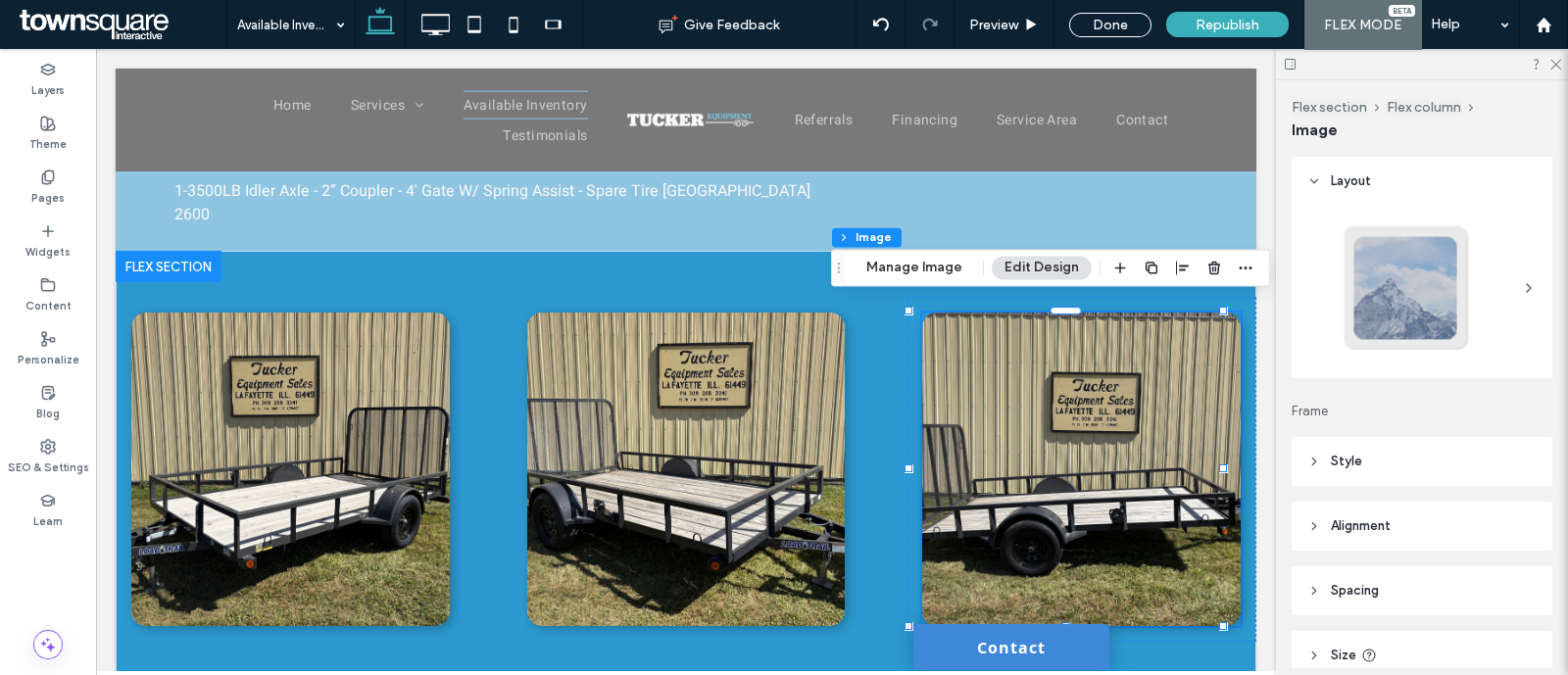
scroll to position [110, 0]
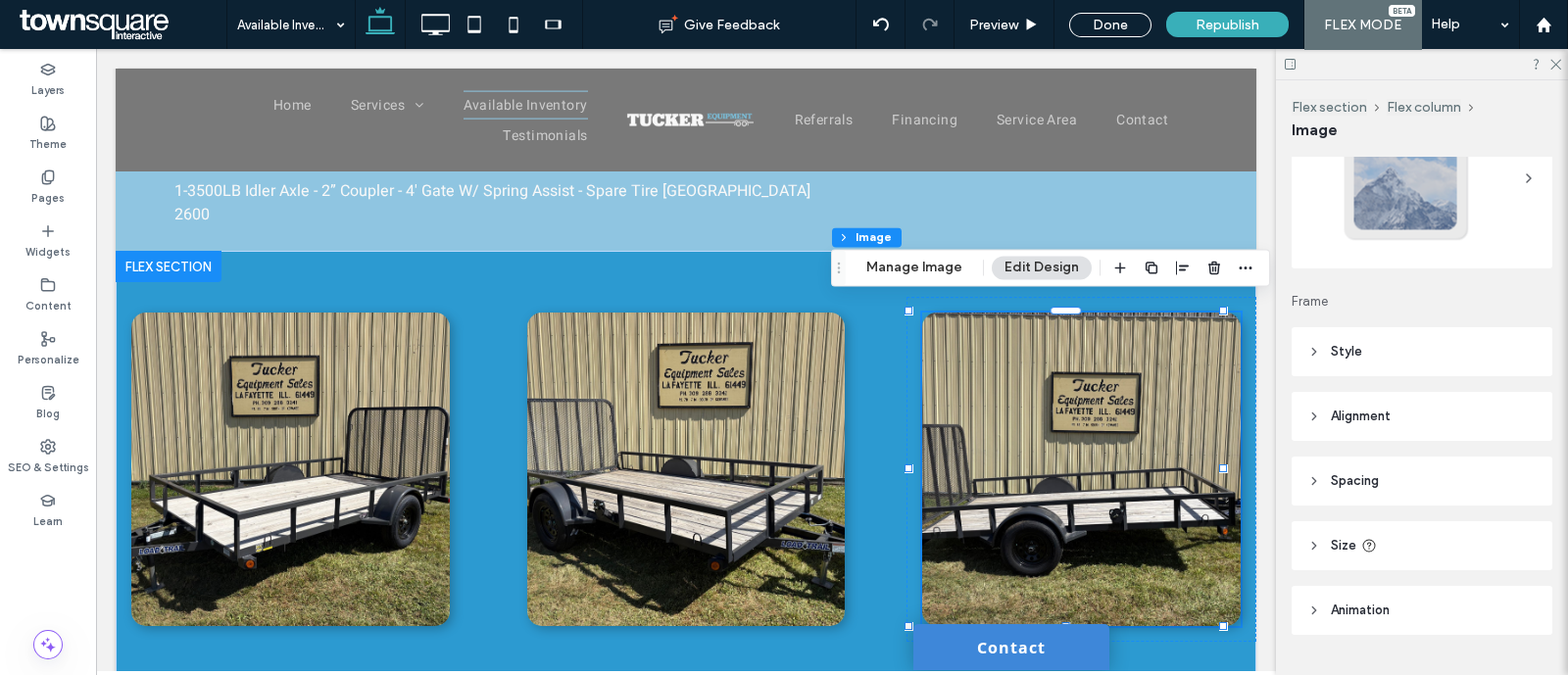
click at [1376, 486] on span "Spacing" at bounding box center [1355, 481] width 48 height 20
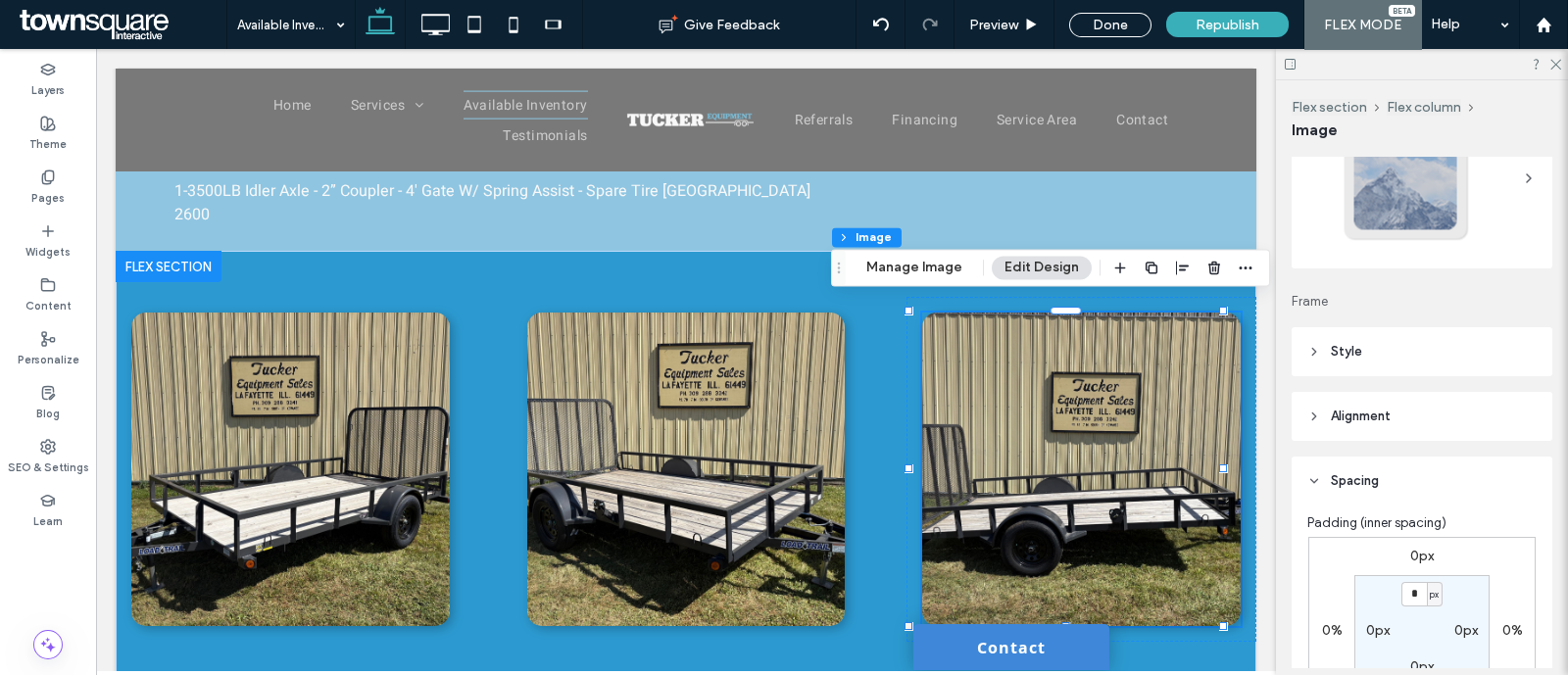
scroll to position [241, 0]
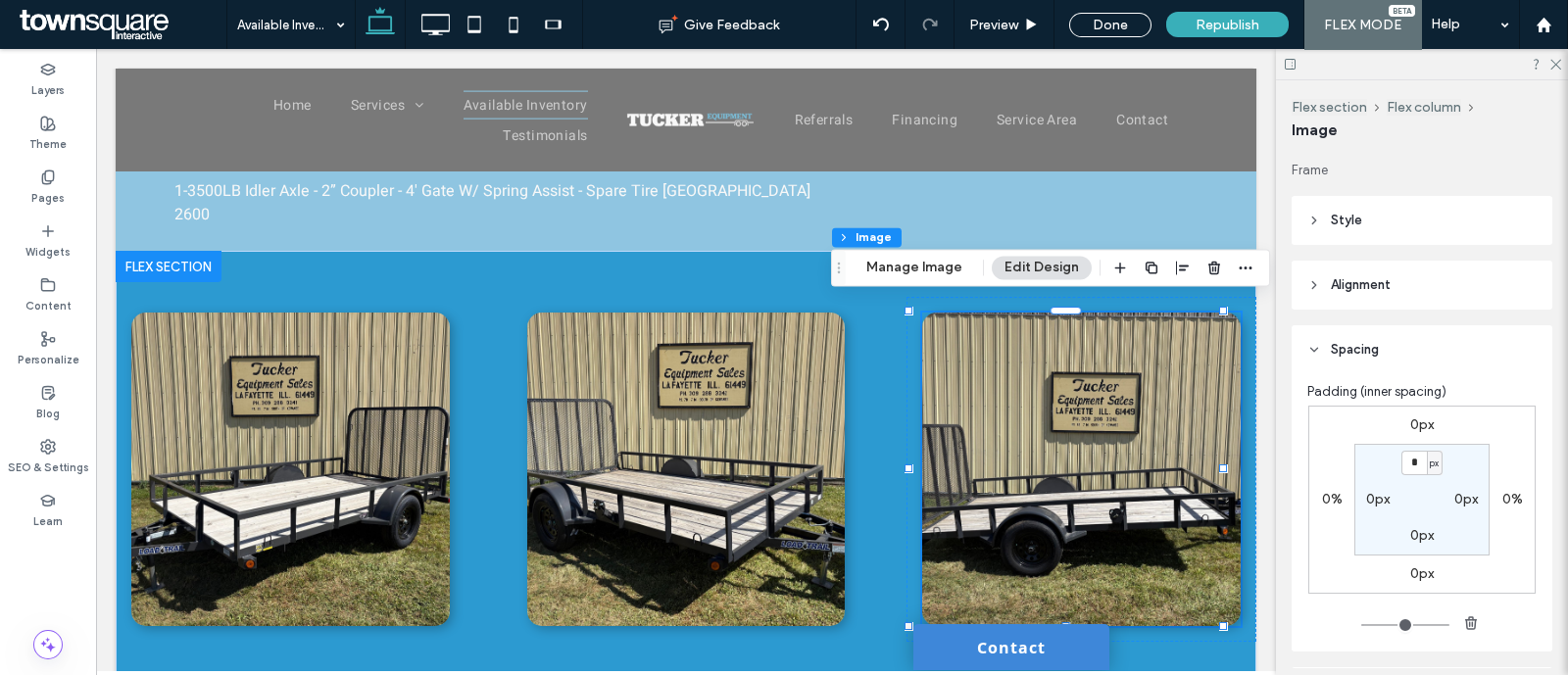
click at [1363, 268] on header "Alignment" at bounding box center [1421, 285] width 261 height 49
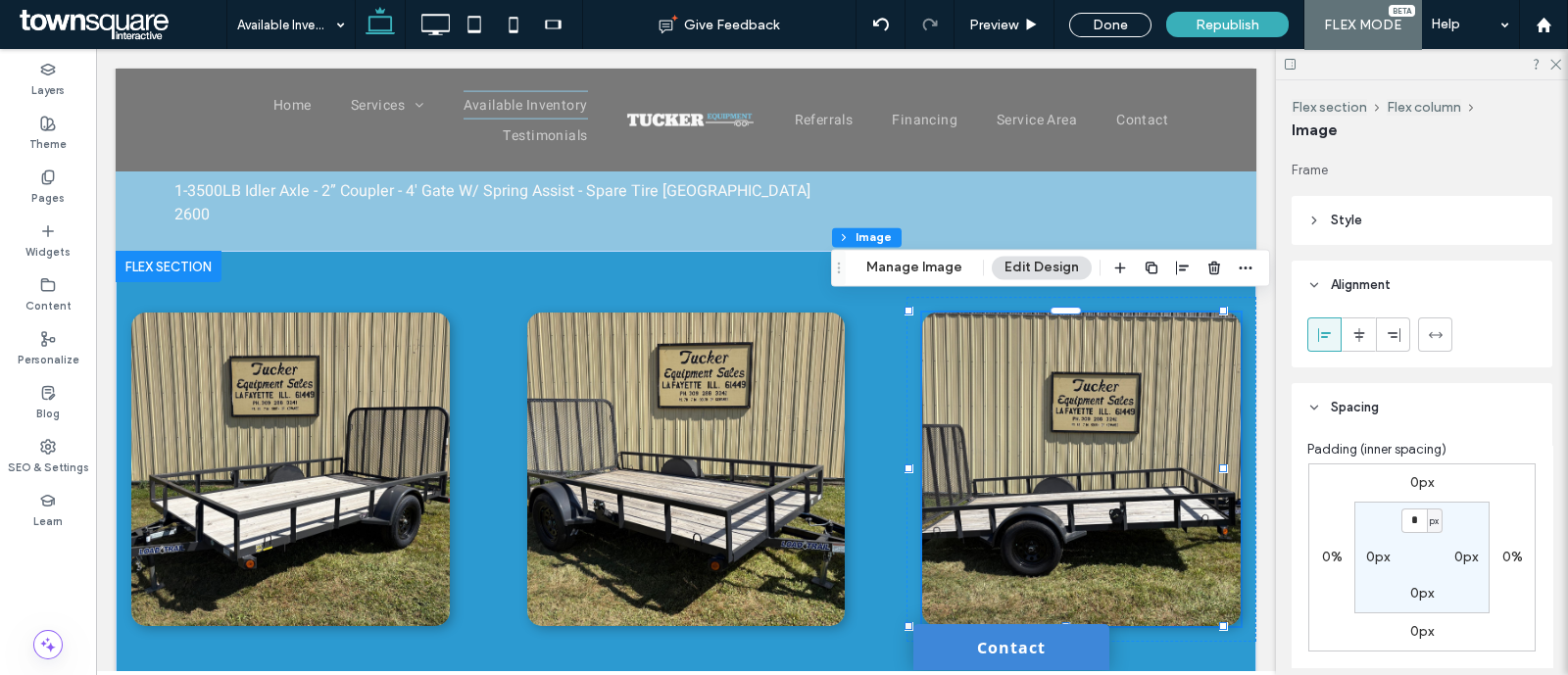
click at [1364, 212] on header "Style" at bounding box center [1421, 219] width 261 height 49
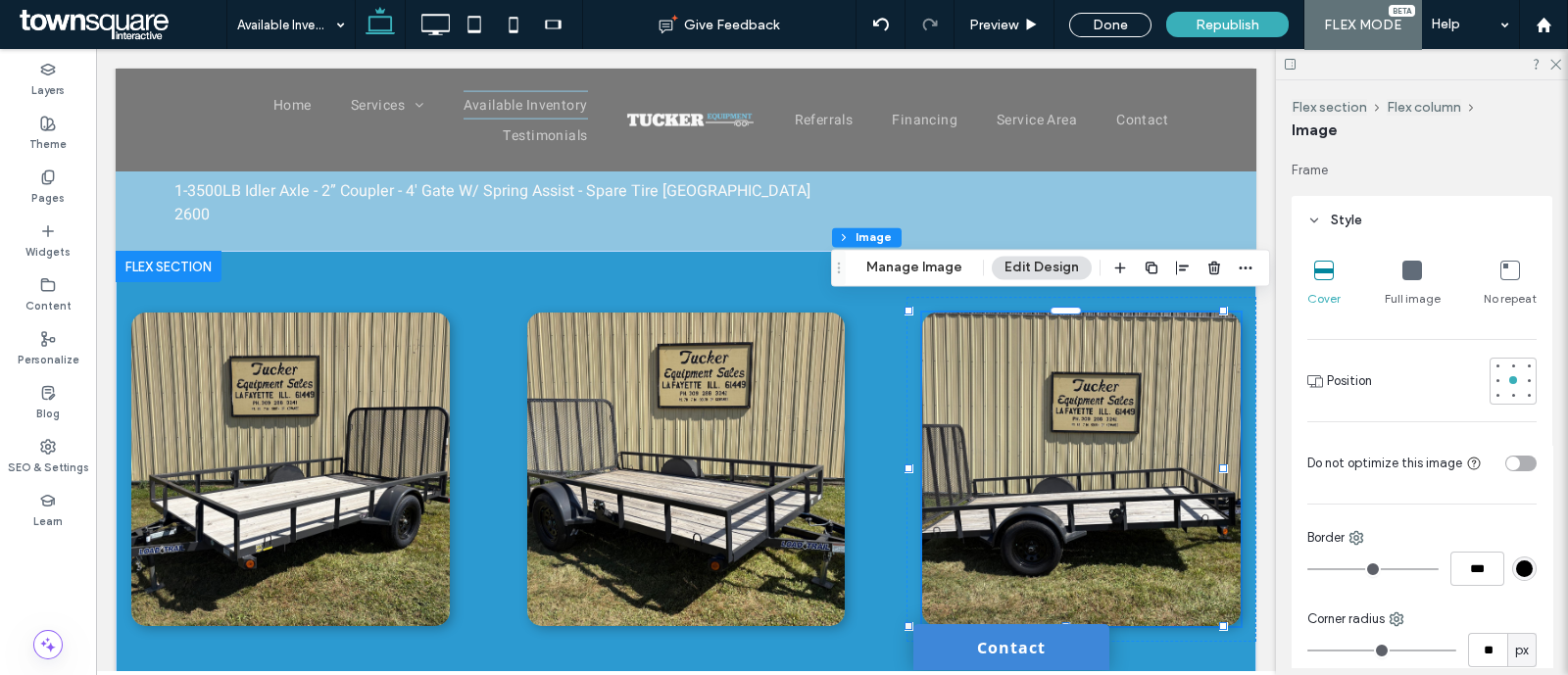
click at [1405, 271] on icon at bounding box center [1412, 271] width 20 height 20
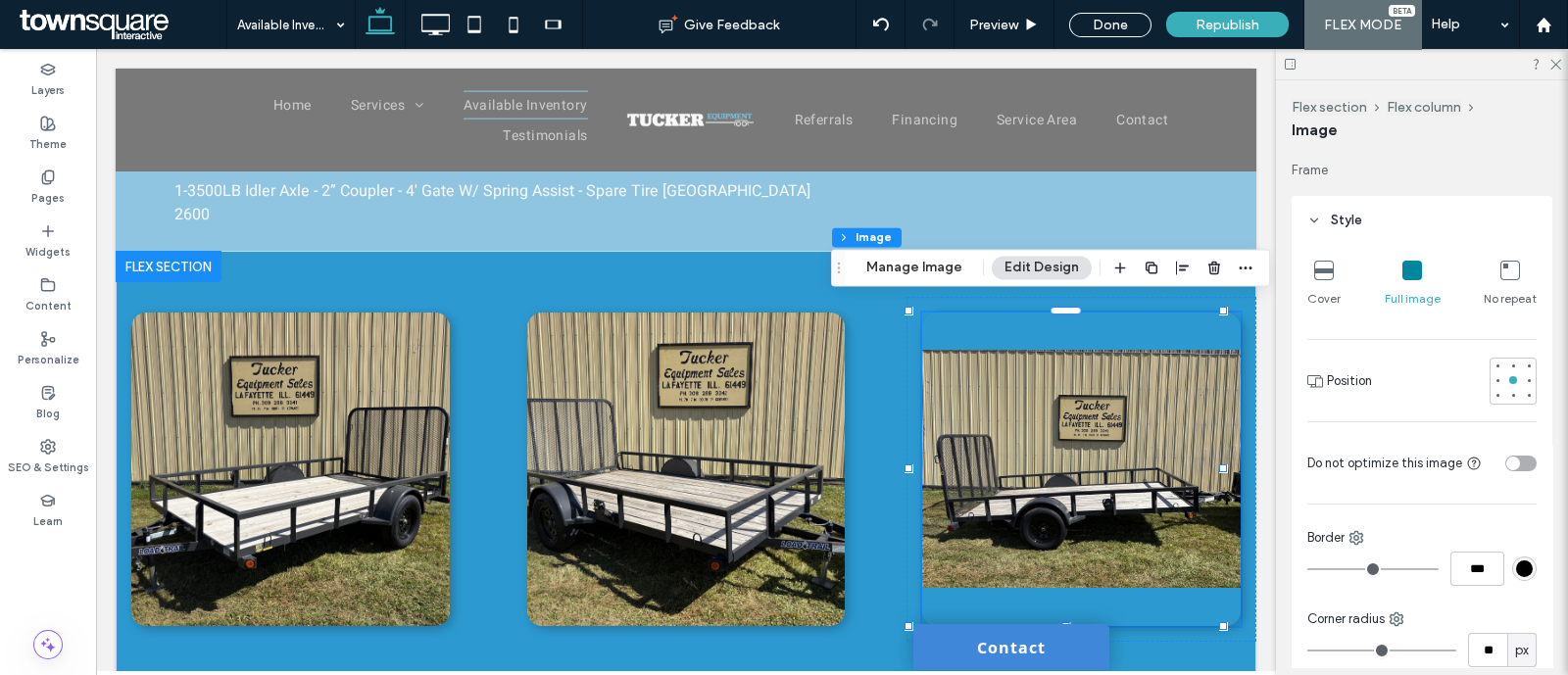
click at [1328, 268] on icon at bounding box center [1324, 271] width 20 height 20
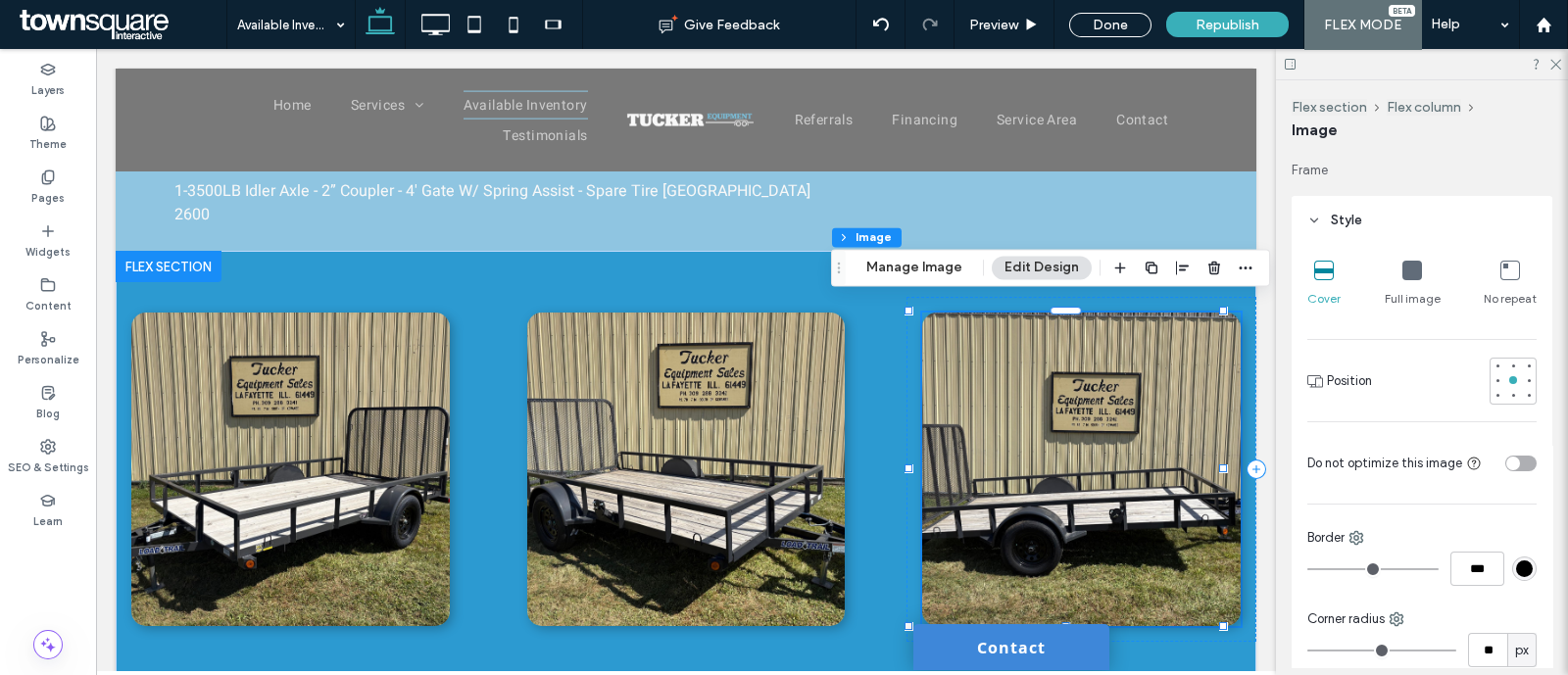
click at [1562, 64] on div at bounding box center [1421, 64] width 292 height 31
click at [1557, 58] on icon at bounding box center [1554, 63] width 13 height 13
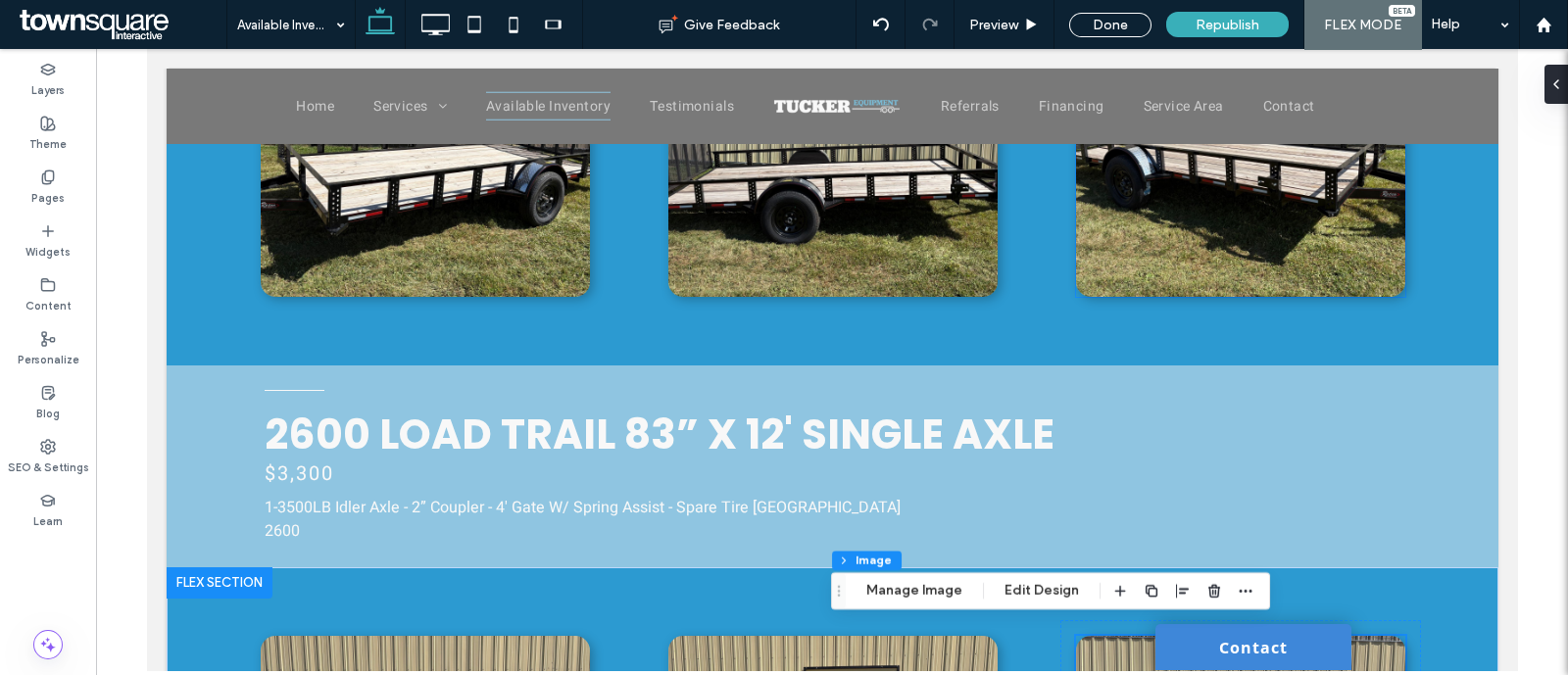
scroll to position [3986, 0]
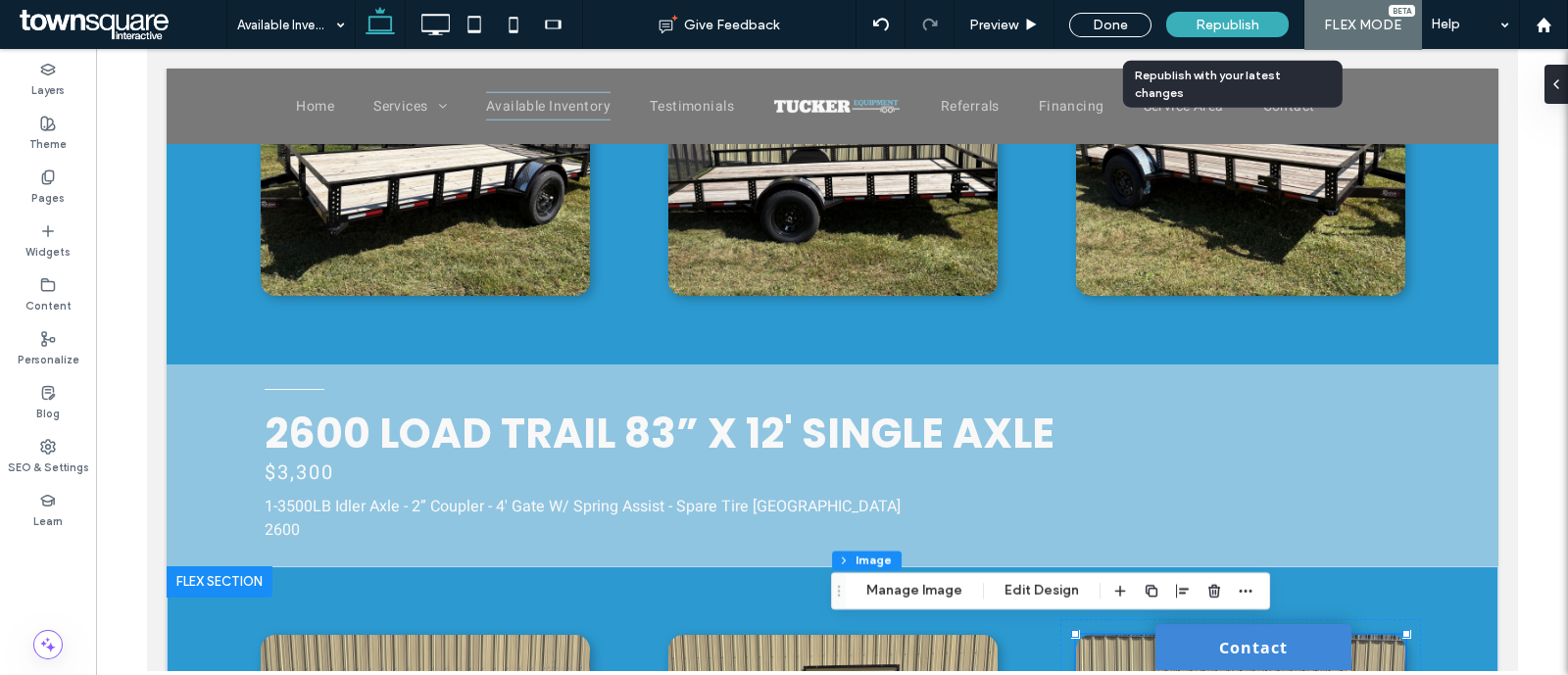
click at [1206, 17] on span "Republish" at bounding box center [1227, 25] width 64 height 17
